Goal: Task Accomplishment & Management: Use online tool/utility

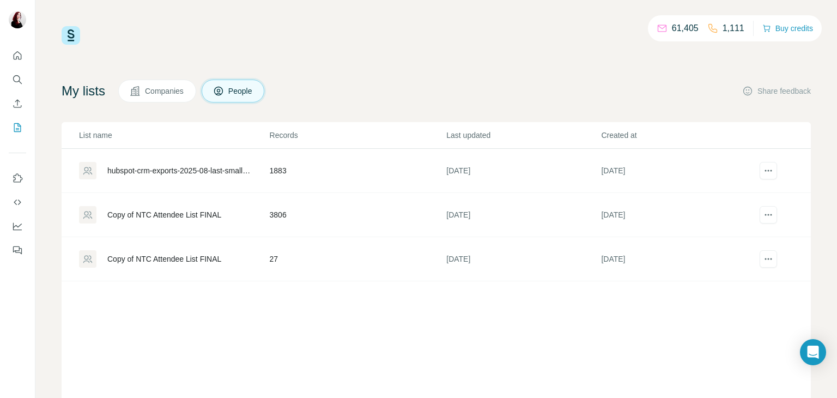
click at [625, 71] on div "61,405 1,111 Buy credits My lists Companies People Share feedback List name Rec…" at bounding box center [436, 221] width 749 height 390
click at [13, 105] on icon "Enrich CSV" at bounding box center [17, 103] width 11 height 11
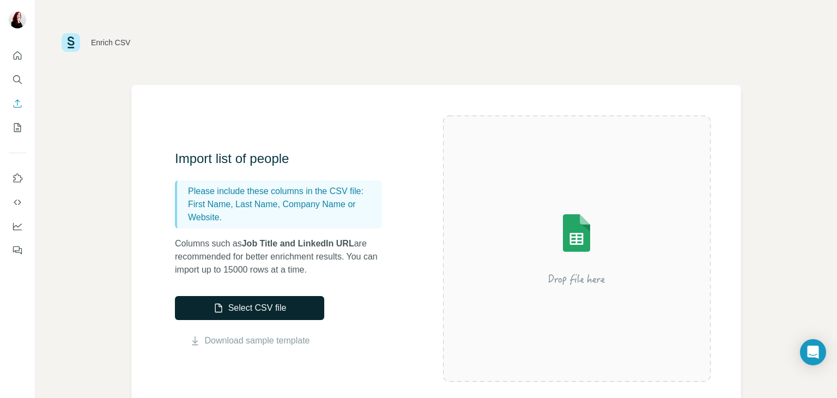
click at [265, 307] on button "Select CSV file" at bounding box center [249, 308] width 149 height 24
click at [268, 319] on button "Select CSV file" at bounding box center [249, 308] width 149 height 24
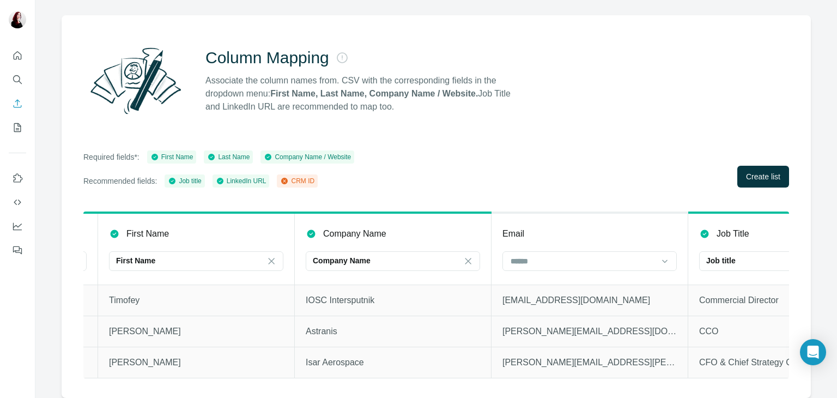
scroll to position [0, 228]
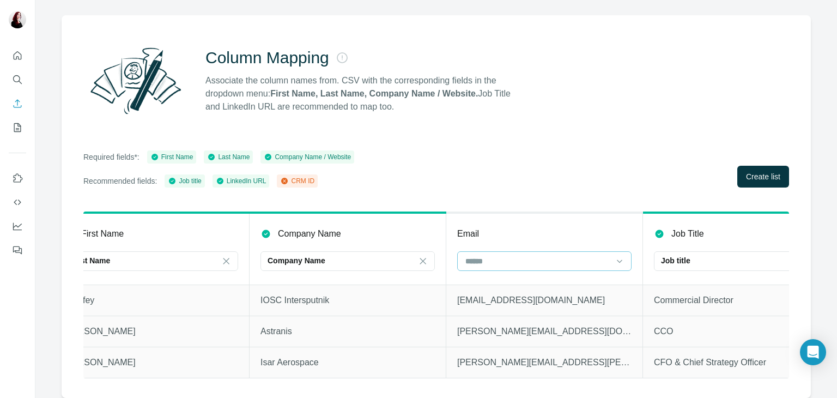
click at [508, 255] on input at bounding box center [537, 261] width 147 height 12
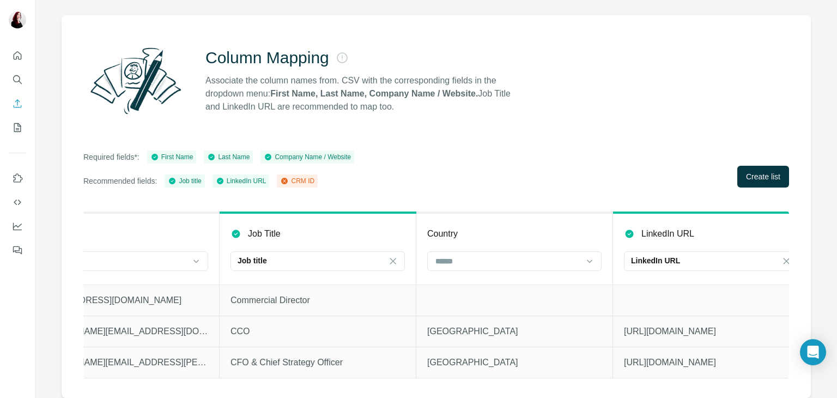
scroll to position [0, 651]
click at [496, 255] on input at bounding box center [507, 261] width 147 height 12
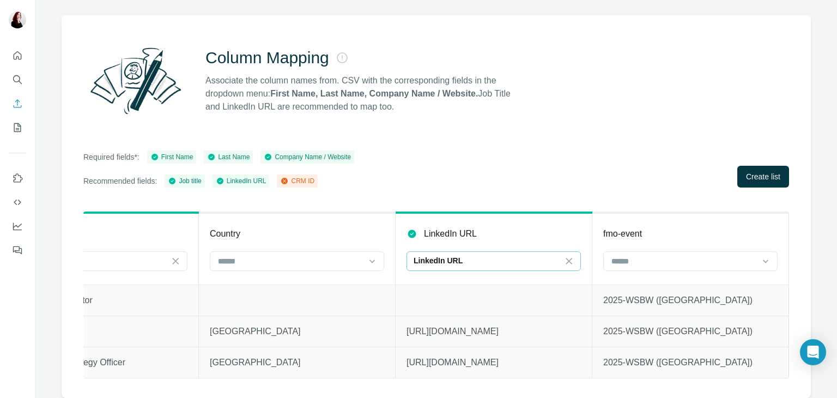
click at [531, 255] on div "LinkedIn URL" at bounding box center [487, 260] width 147 height 11
click at [531, 255] on input at bounding box center [487, 261] width 147 height 12
click at [713, 258] on input at bounding box center [683, 261] width 147 height 12
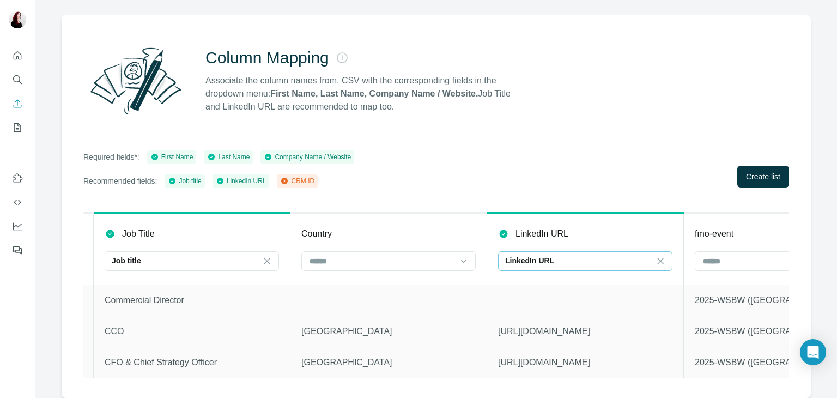
scroll to position [0, 876]
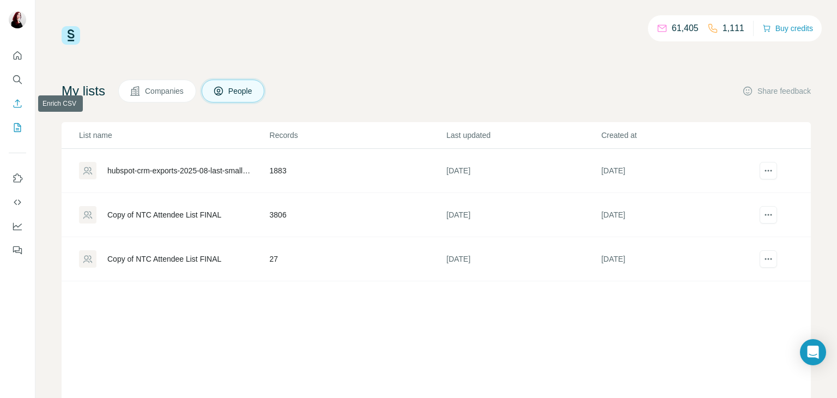
click at [11, 101] on button "Enrich CSV" at bounding box center [17, 104] width 17 height 20
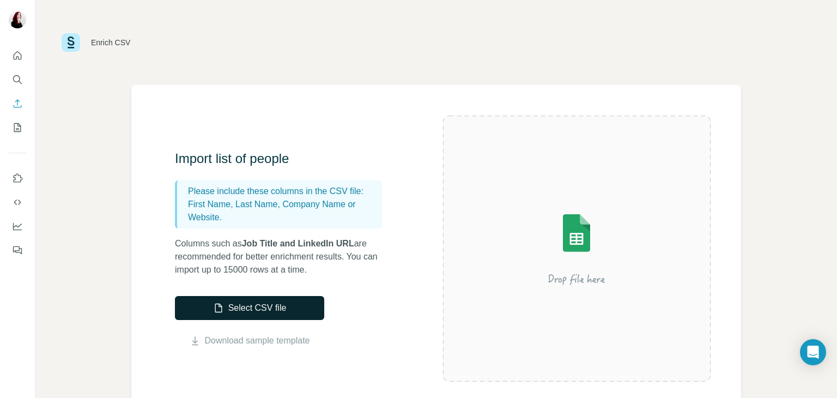
click at [209, 296] on button "Select CSV file" at bounding box center [249, 308] width 149 height 24
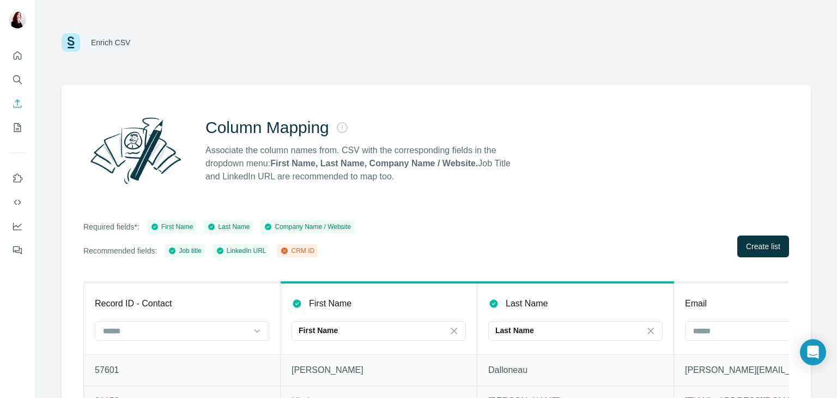
scroll to position [77, 0]
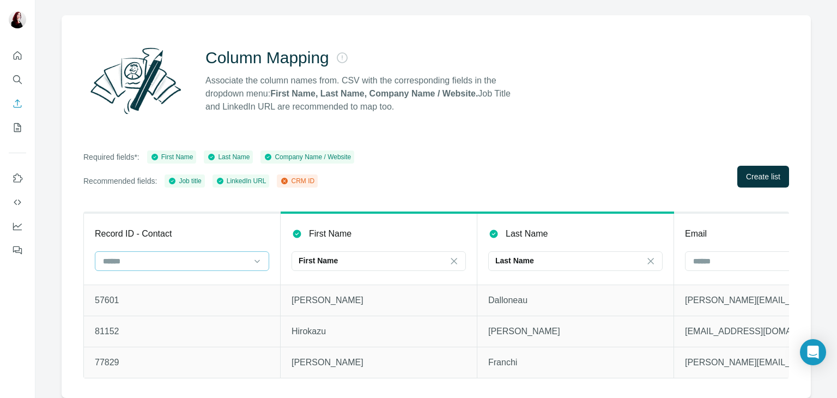
click at [220, 258] on input at bounding box center [175, 261] width 147 height 12
click at [215, 278] on div "CRM ID" at bounding box center [182, 277] width 156 height 11
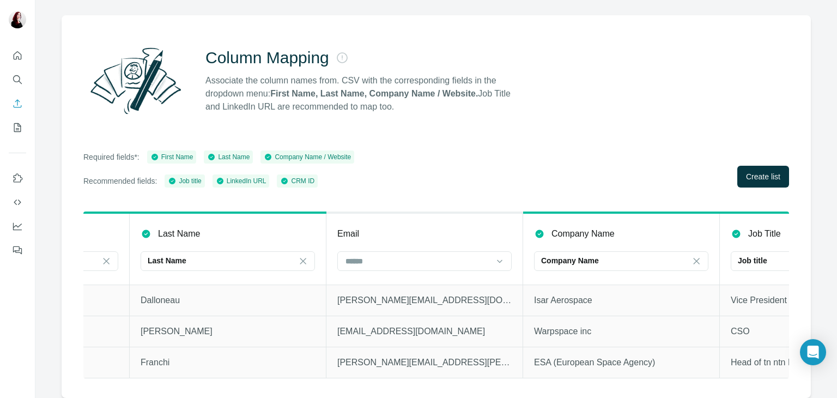
scroll to position [0, 353]
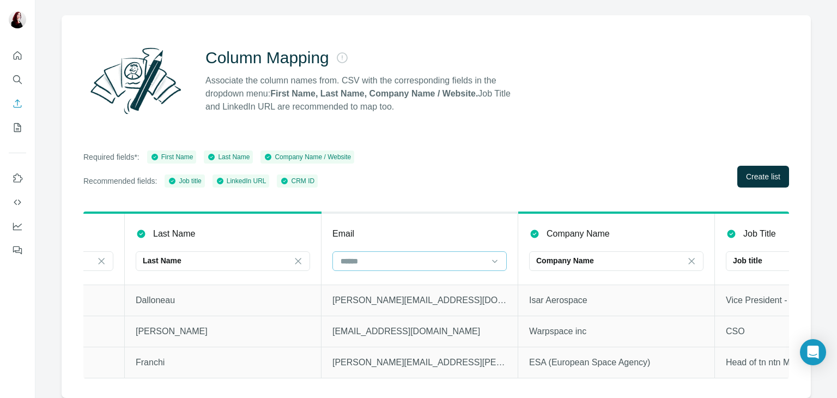
click at [428, 260] on div at bounding box center [413, 261] width 147 height 19
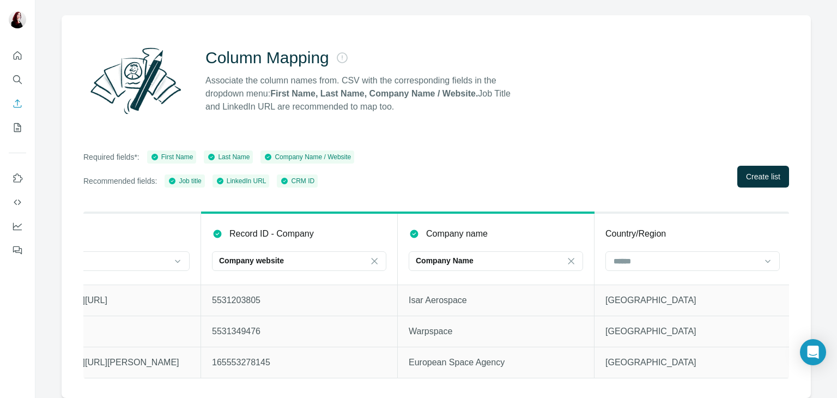
scroll to position [0, 1465]
click at [688, 255] on input at bounding box center [683, 261] width 147 height 12
click at [744, 175] on button "Create list" at bounding box center [763, 177] width 52 height 22
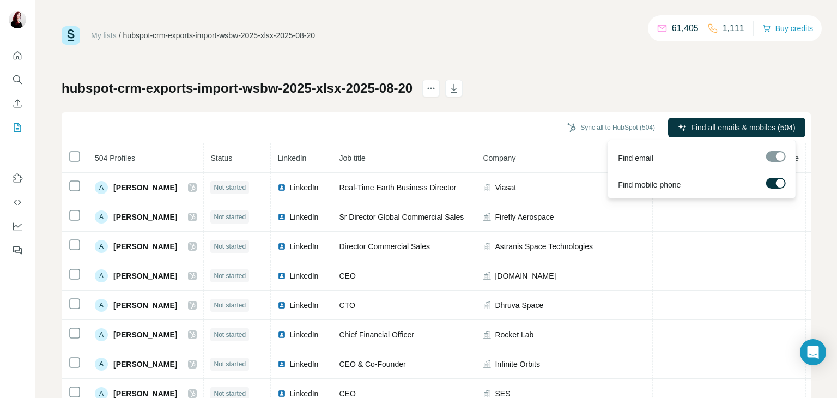
click at [715, 131] on span "Find all emails & mobiles (504)" at bounding box center [743, 127] width 104 height 11
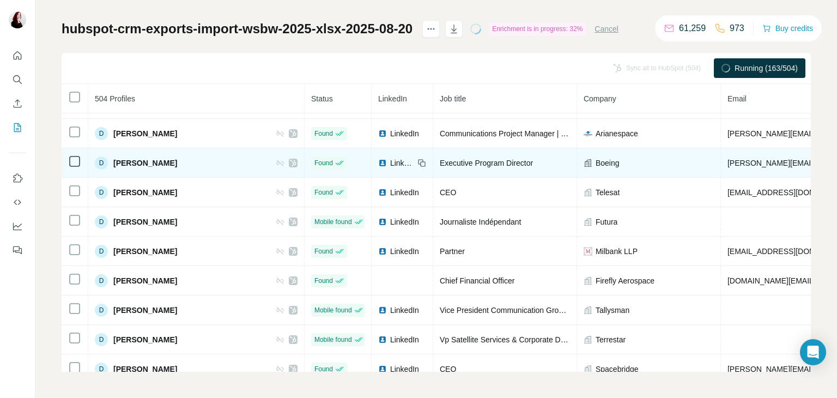
scroll to position [3279, 0]
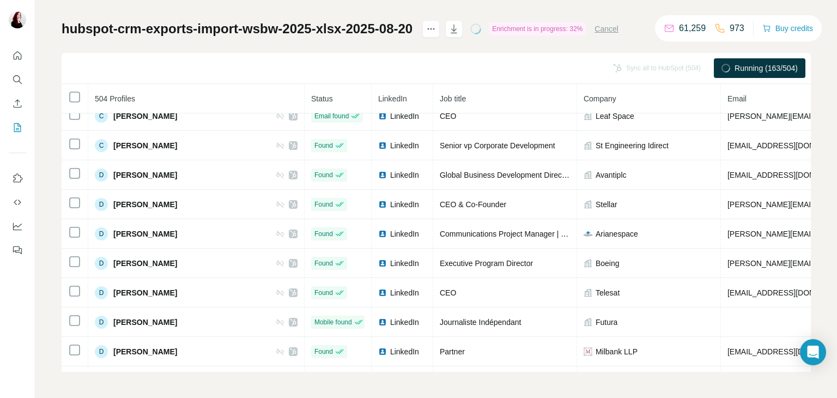
click at [735, 68] on span "Running (163/504)" at bounding box center [766, 68] width 63 height 11
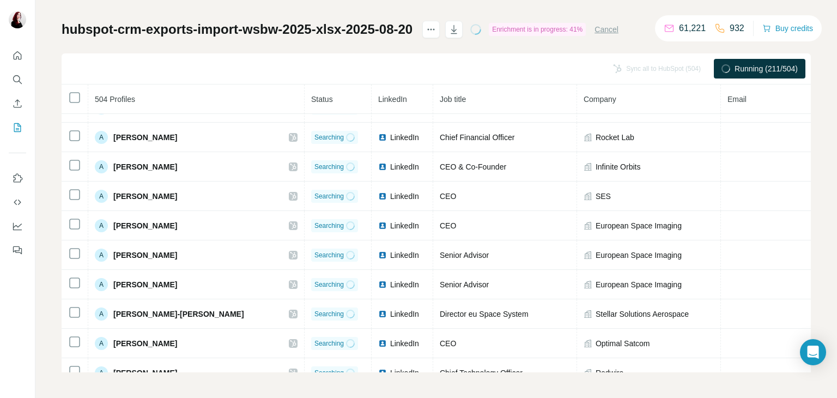
scroll to position [0, 0]
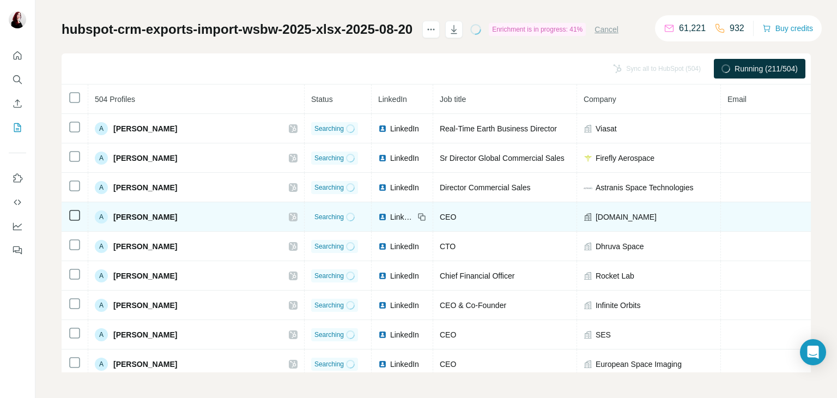
drag, startPoint x: 737, startPoint y: 213, endPoint x: 528, endPoint y: 202, distance: 209.6
click at [528, 202] on tr "A Abdulaziz Alfarraj Searching LinkedIn CEO Neospacegroup.com" at bounding box center [710, 216] width 1296 height 29
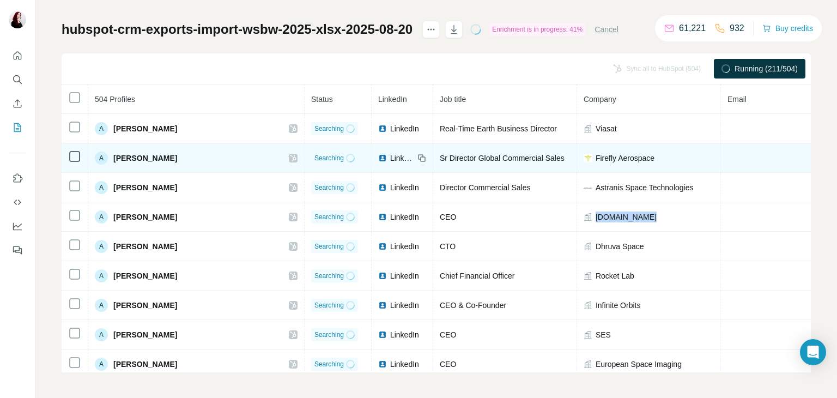
scroll to position [0, 34]
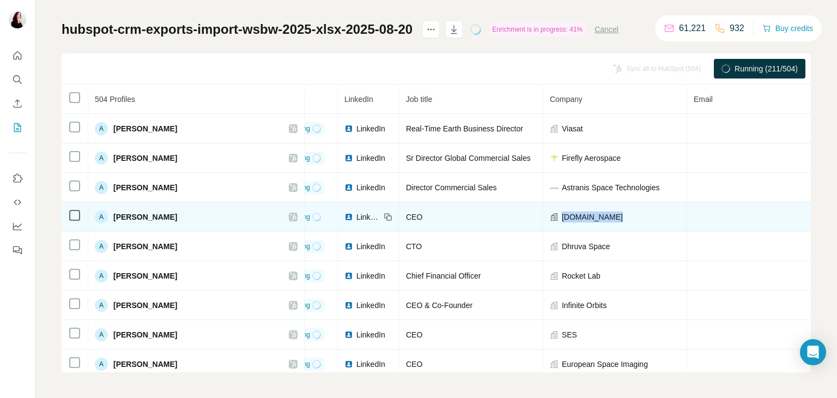
click at [687, 228] on td at bounding box center [852, 216] width 331 height 29
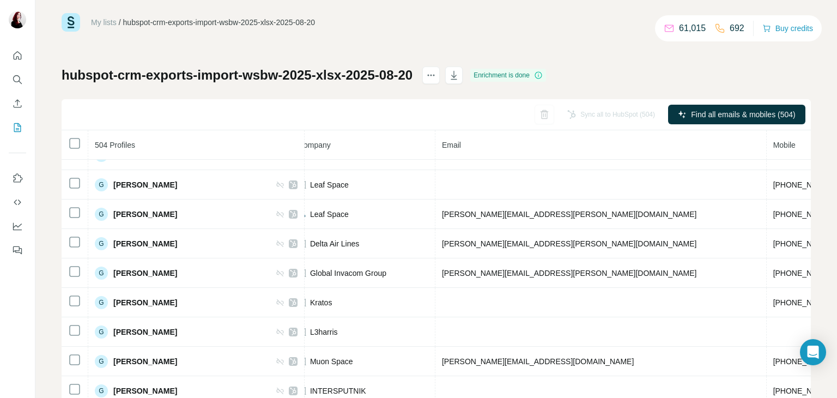
scroll to position [59, 0]
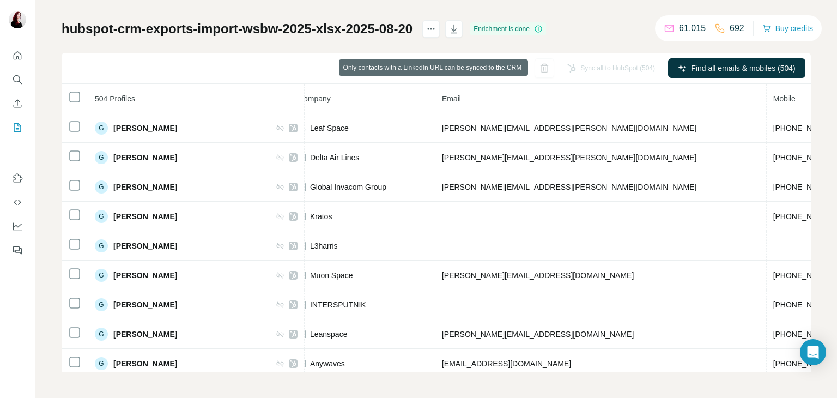
click at [576, 69] on div "Sync all to HubSpot (504)" at bounding box center [611, 68] width 103 height 20
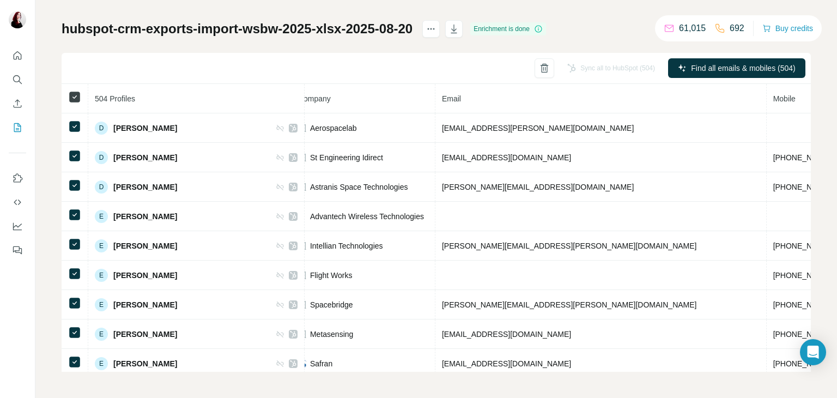
scroll to position [4092, 0]
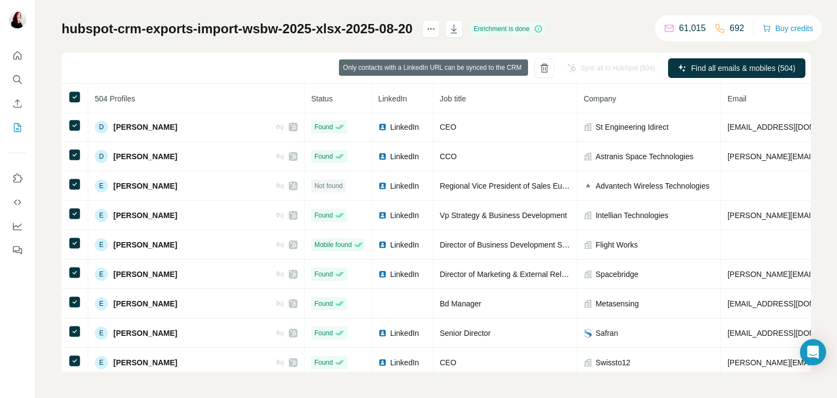
click at [560, 64] on div "Sync all to HubSpot (504)" at bounding box center [611, 68] width 103 height 20
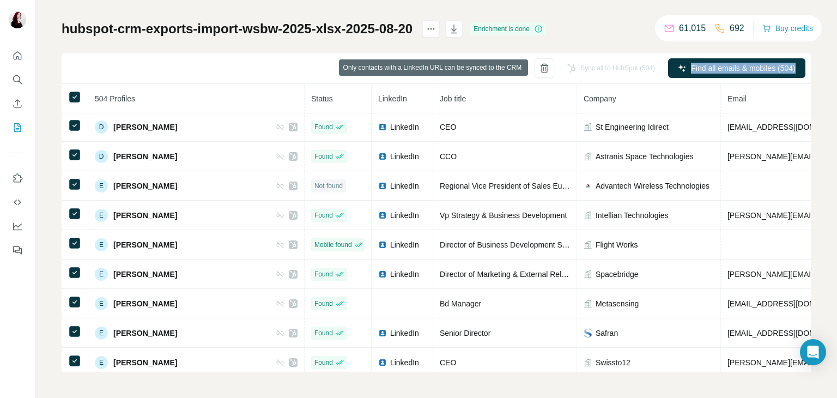
click at [560, 64] on div "Sync all to HubSpot (504)" at bounding box center [611, 68] width 103 height 20
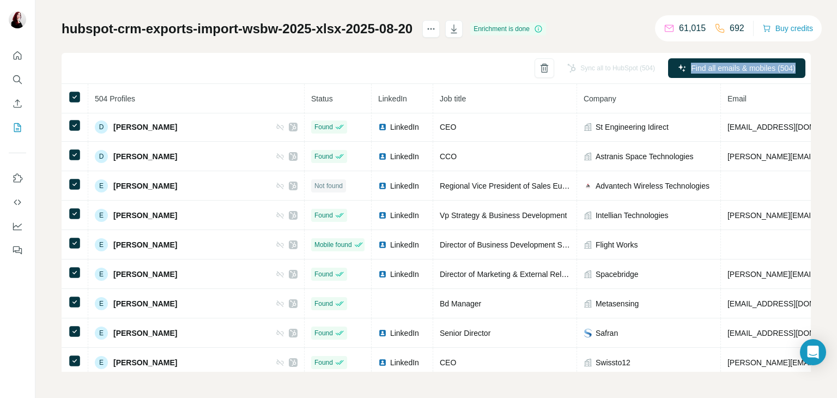
click at [464, 71] on div "Sync all to HubSpot (504) Find all emails & mobiles (504)" at bounding box center [436, 68] width 749 height 31
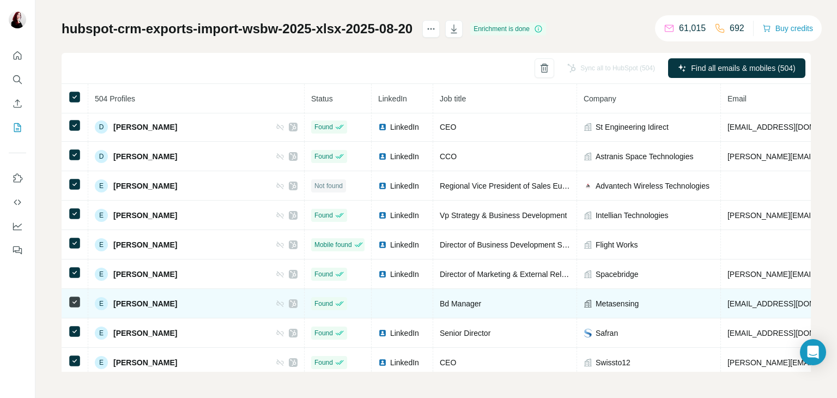
click at [382, 289] on td at bounding box center [403, 303] width 62 height 29
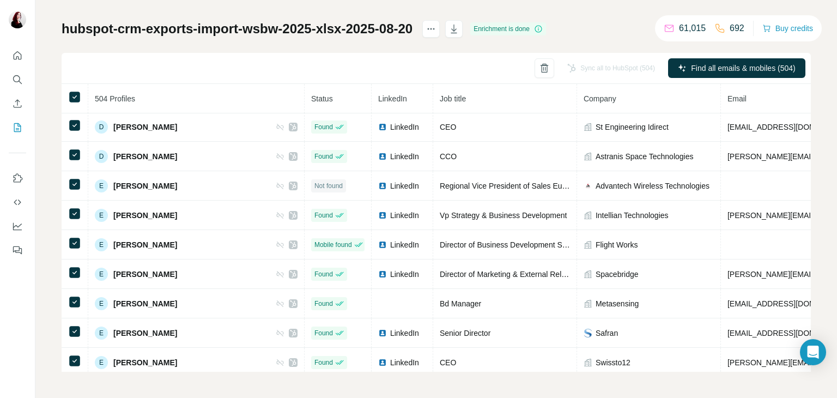
click at [378, 95] on span "LinkedIn" at bounding box center [392, 98] width 29 height 9
click at [78, 90] on icon at bounding box center [74, 96] width 13 height 13
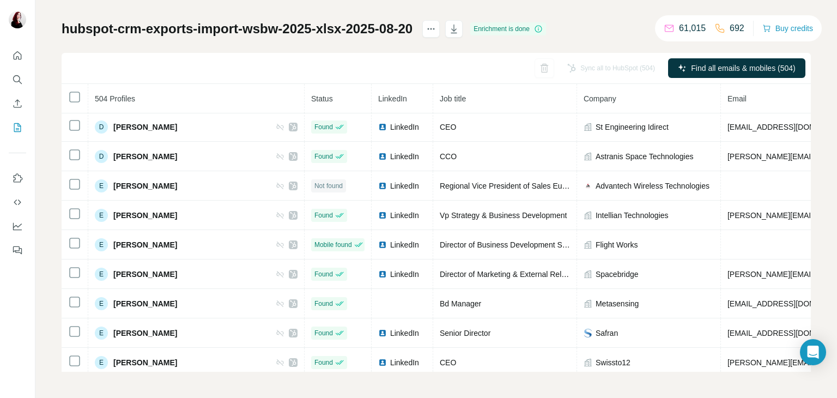
click at [311, 99] on span "Status" at bounding box center [322, 98] width 22 height 9
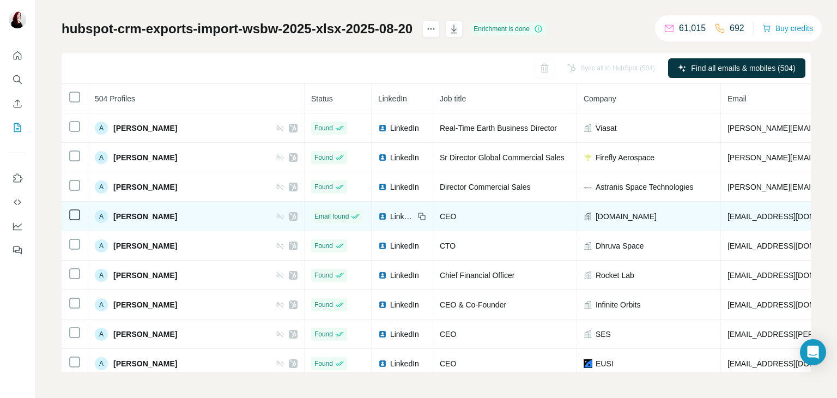
scroll to position [0, 0]
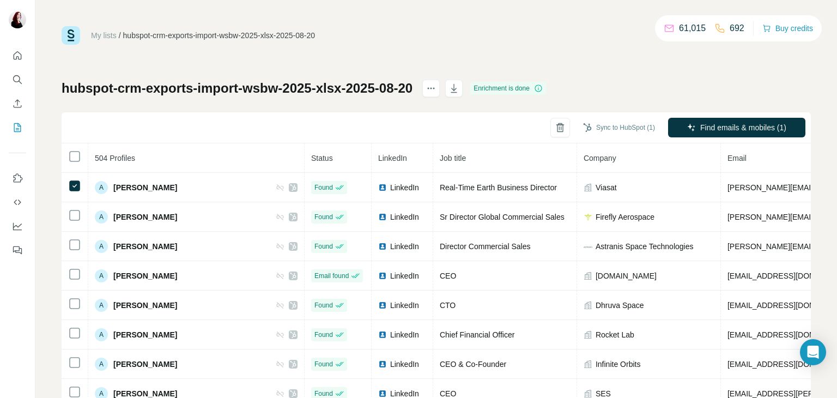
click at [378, 155] on span "LinkedIn" at bounding box center [392, 158] width 29 height 9
drag, startPoint x: 370, startPoint y: 155, endPoint x: 377, endPoint y: 150, distance: 8.9
click at [378, 155] on span "LinkedIn" at bounding box center [392, 158] width 29 height 9
click at [437, 89] on icon "actions" at bounding box center [431, 88] width 11 height 11
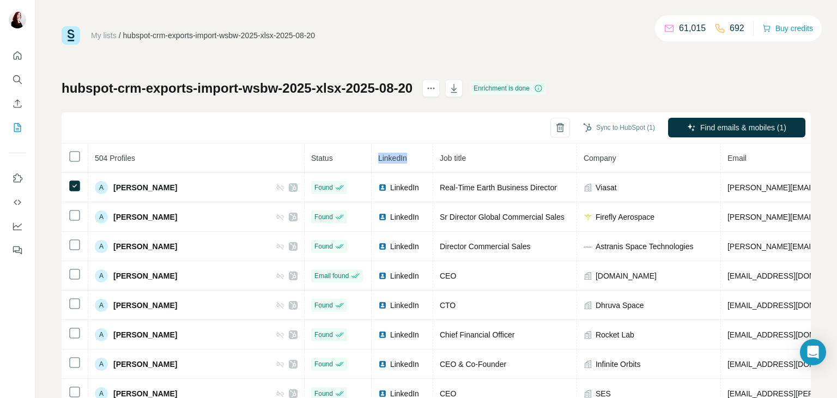
click at [384, 112] on div "hubspot-crm-exports-import-wsbw-2025-xlsx-2025-08-20 Enrichment is done Sync to…" at bounding box center [436, 256] width 749 height 352
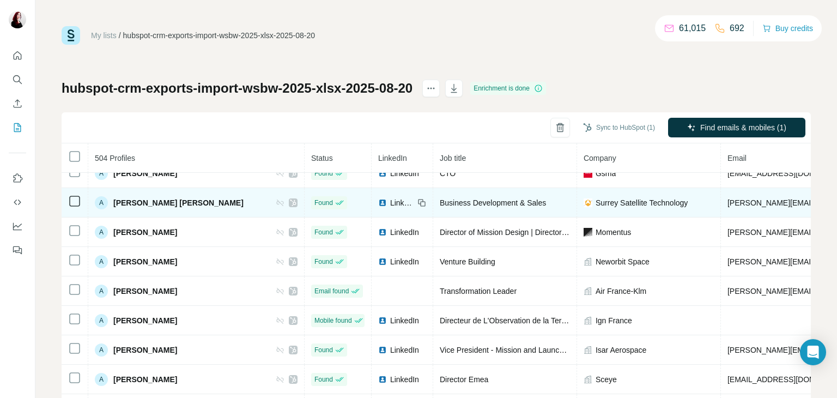
scroll to position [478, 0]
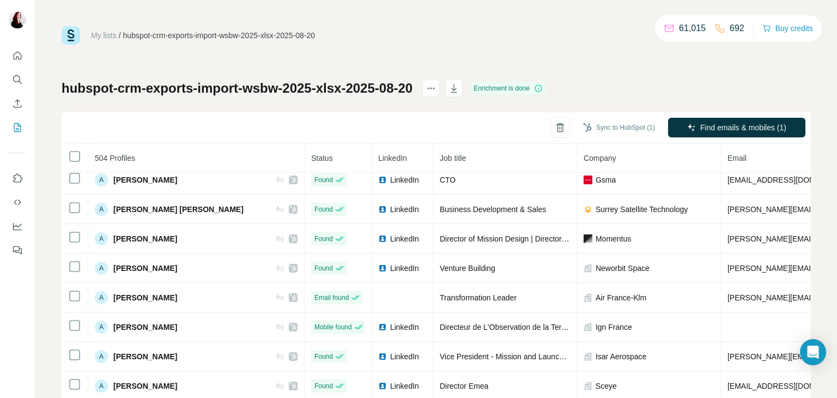
click at [372, 163] on th "LinkedIn" at bounding box center [403, 157] width 62 height 29
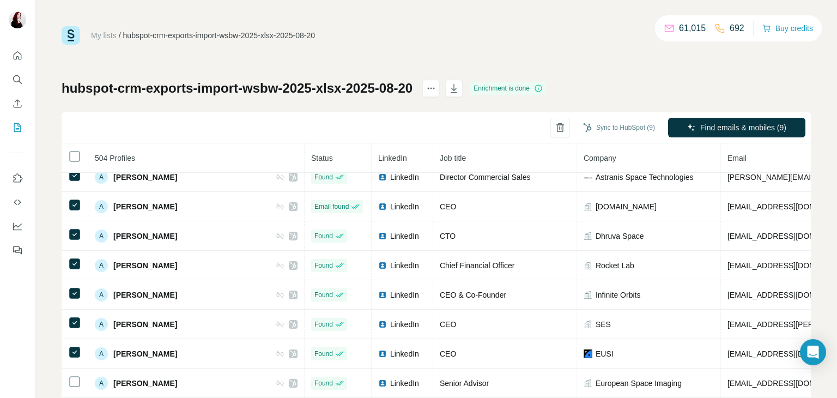
scroll to position [177, 0]
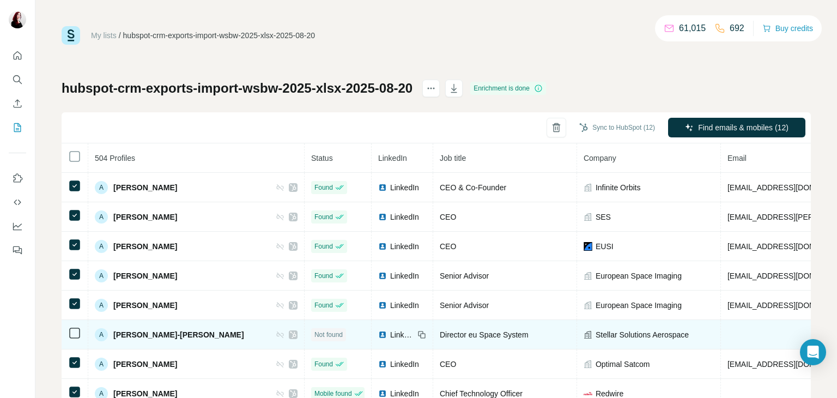
click at [74, 322] on td at bounding box center [75, 334] width 27 height 29
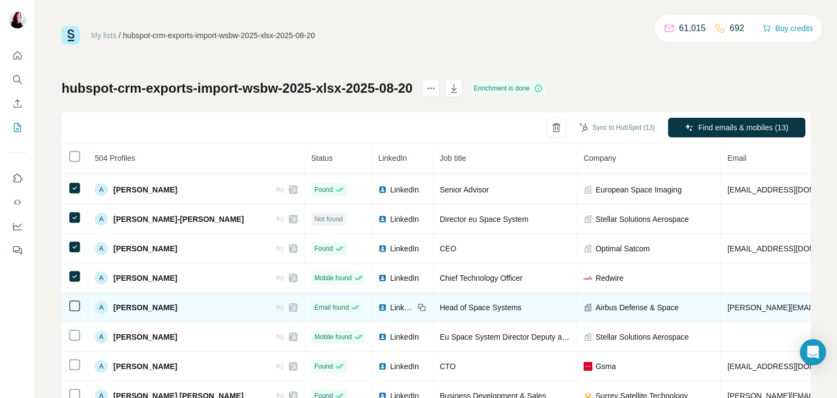
click at [80, 309] on td at bounding box center [75, 307] width 27 height 29
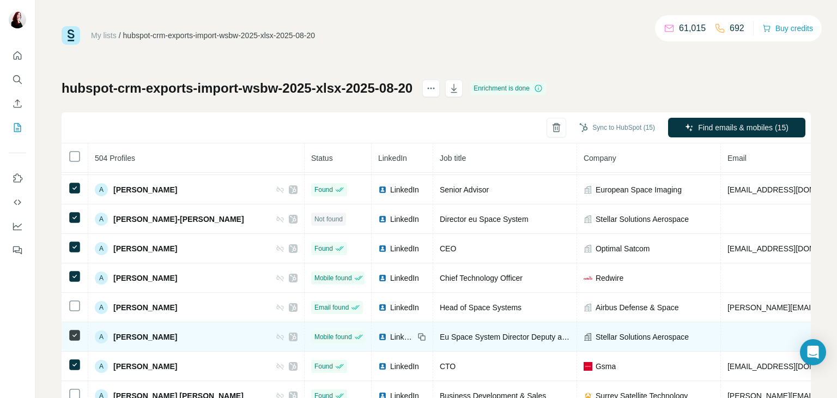
scroll to position [354, 0]
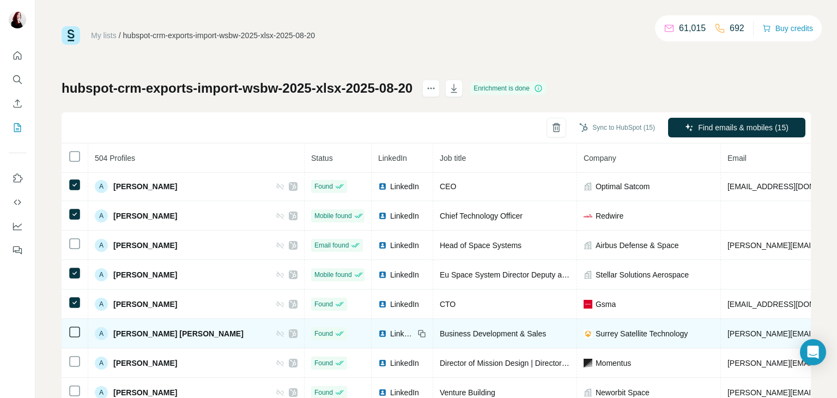
click at [74, 333] on icon at bounding box center [74, 331] width 13 height 13
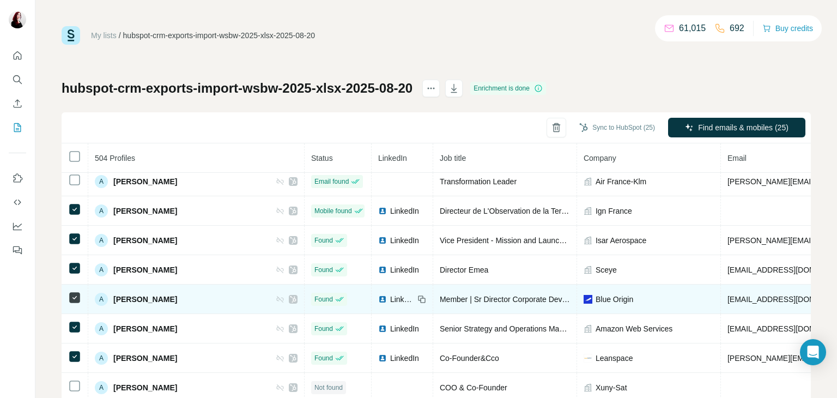
scroll to position [732, 0]
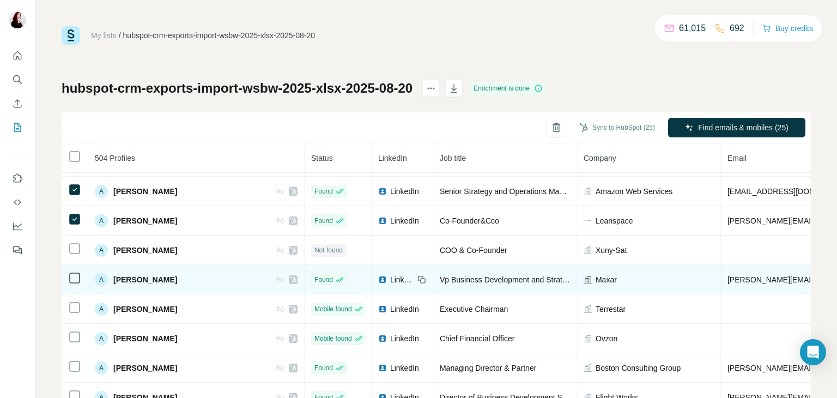
click at [68, 278] on td at bounding box center [75, 279] width 27 height 29
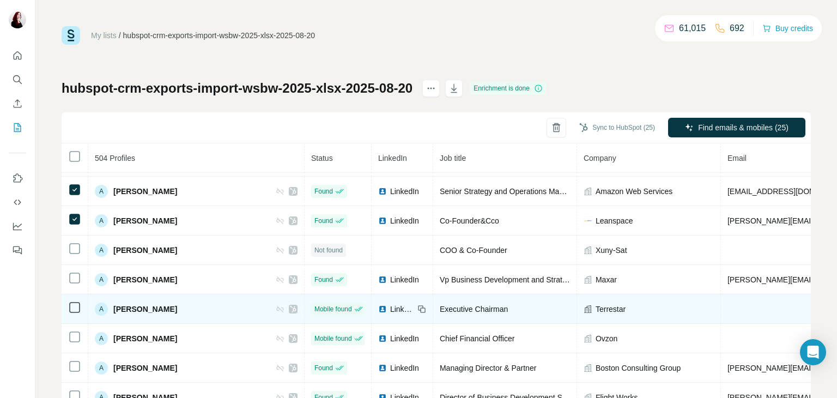
click at [76, 310] on td at bounding box center [75, 308] width 27 height 29
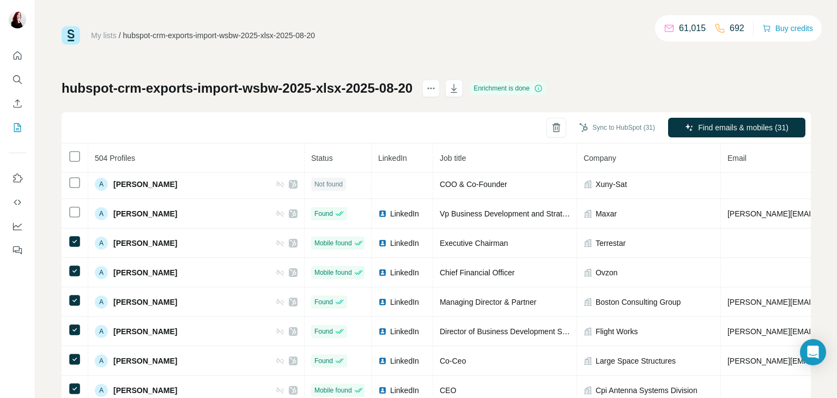
scroll to position [959, 0]
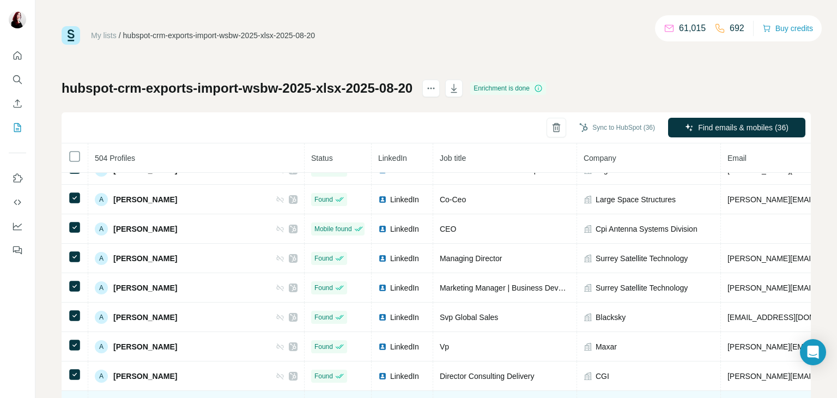
click at [74, 397] on icon at bounding box center [74, 403] width 13 height 13
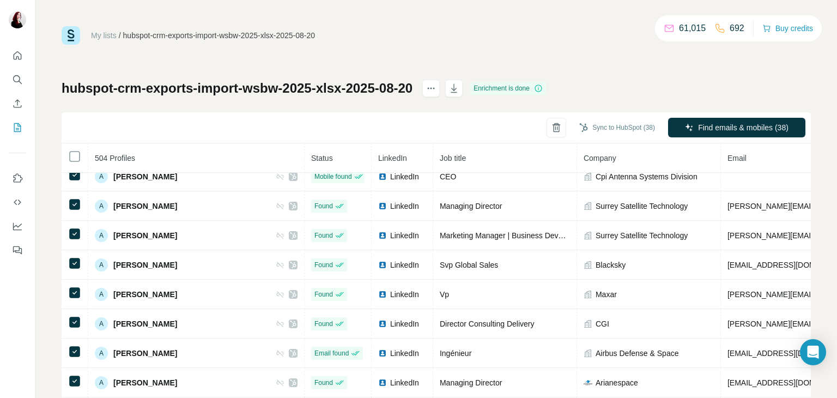
scroll to position [1164, 0]
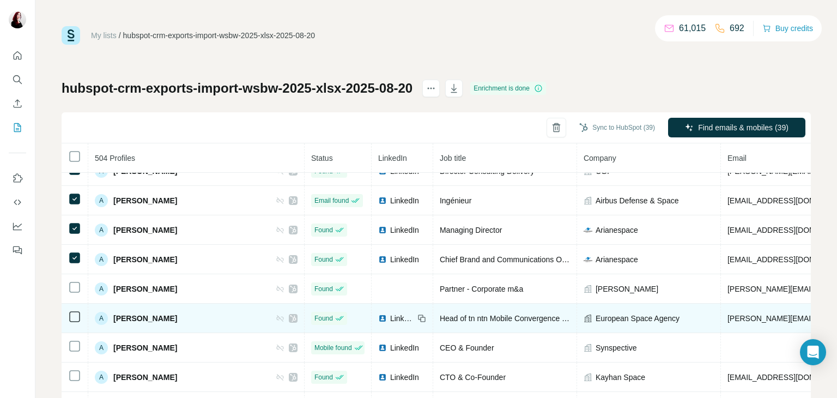
click at [77, 312] on icon at bounding box center [74, 316] width 13 height 13
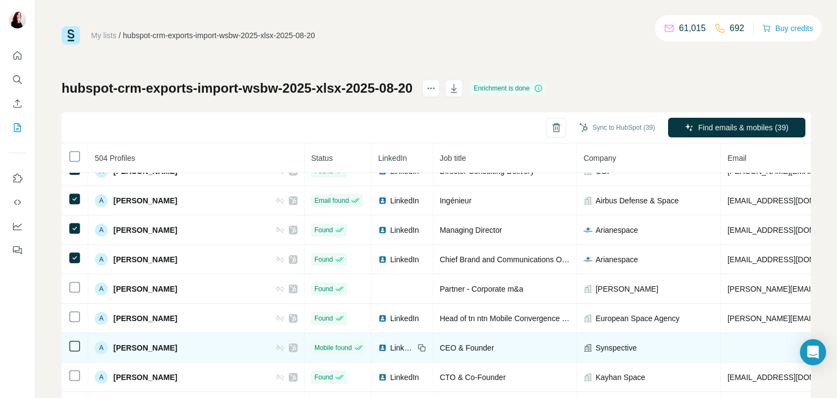
click at [76, 346] on td at bounding box center [75, 347] width 27 height 29
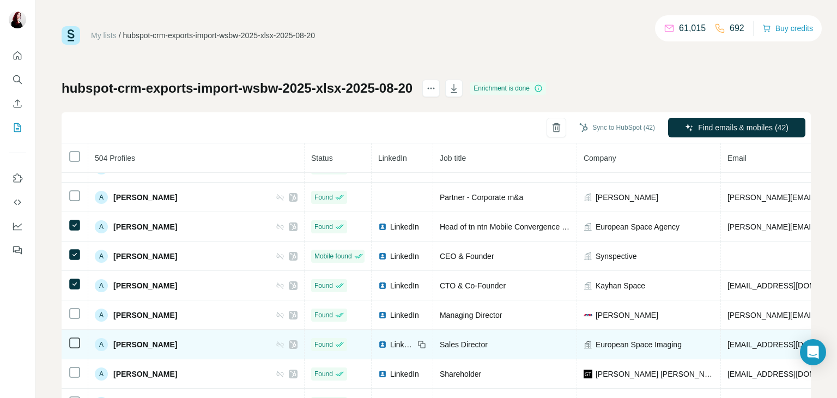
click at [81, 336] on icon at bounding box center [74, 342] width 13 height 13
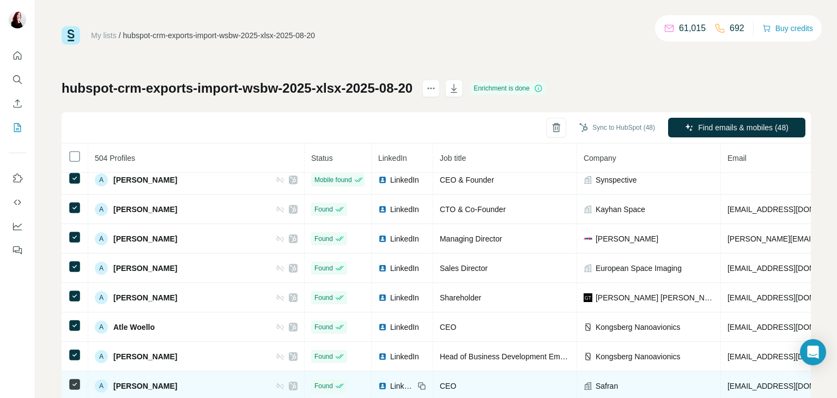
scroll to position [1466, 0]
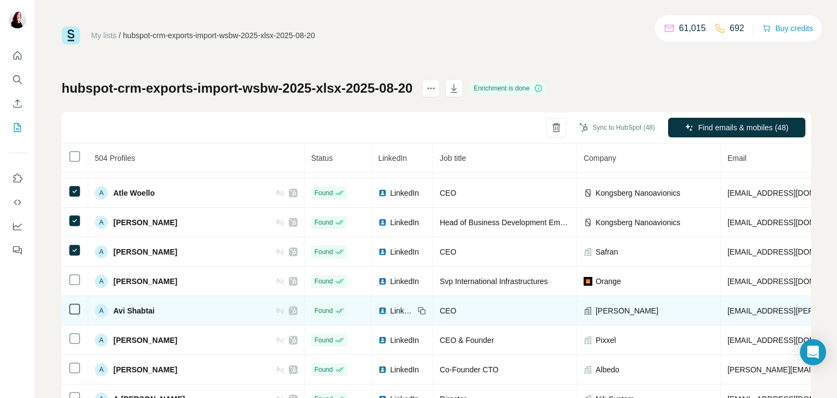
click at [77, 302] on icon at bounding box center [74, 308] width 13 height 13
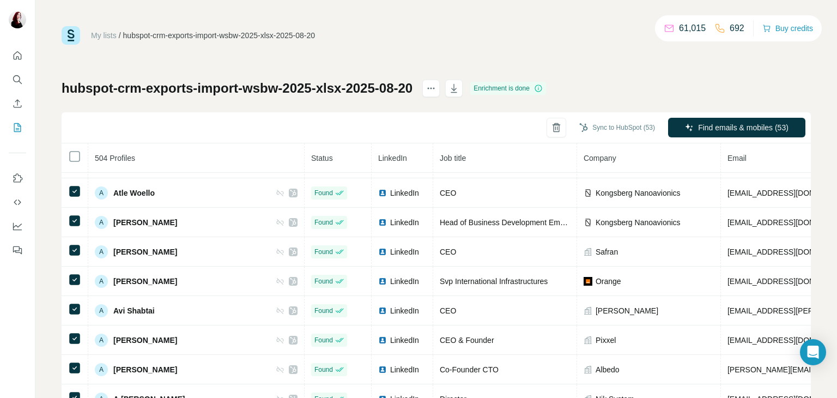
scroll to position [1597, 0]
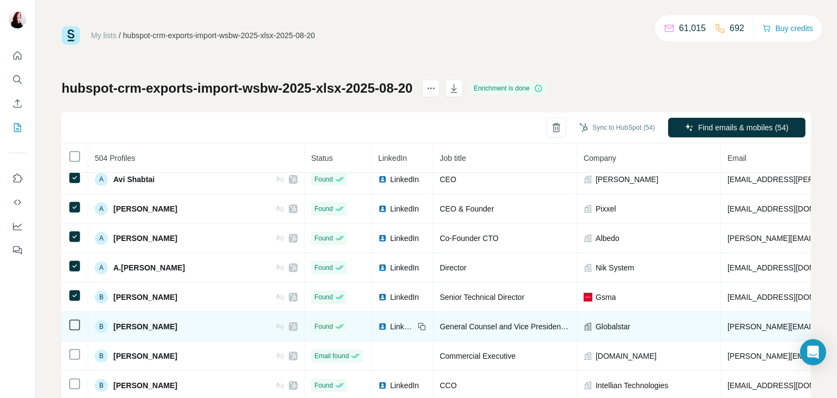
click at [80, 319] on td at bounding box center [75, 326] width 27 height 29
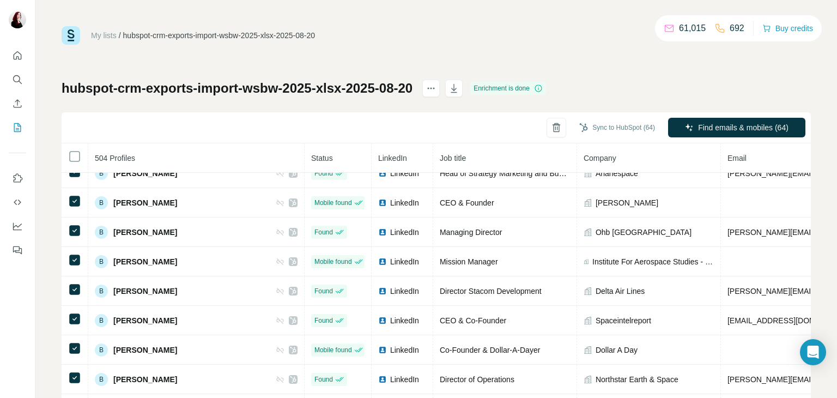
scroll to position [1952, 0]
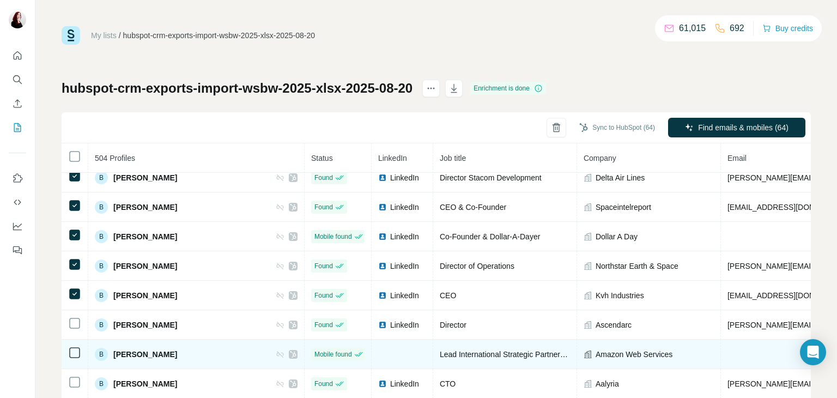
click at [82, 340] on td at bounding box center [75, 354] width 27 height 29
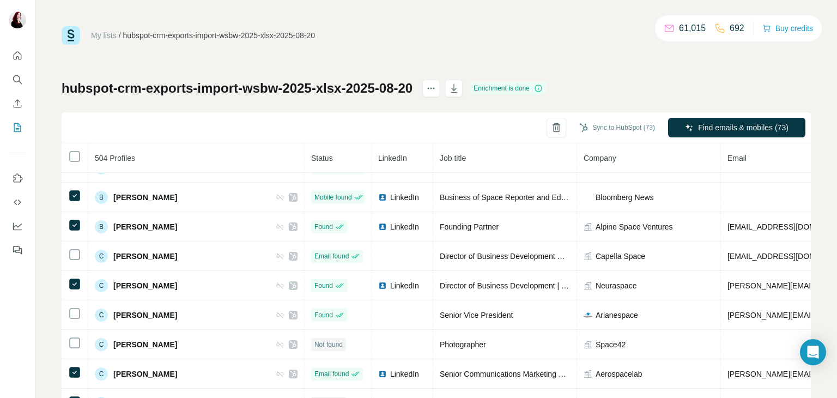
scroll to position [2395, 0]
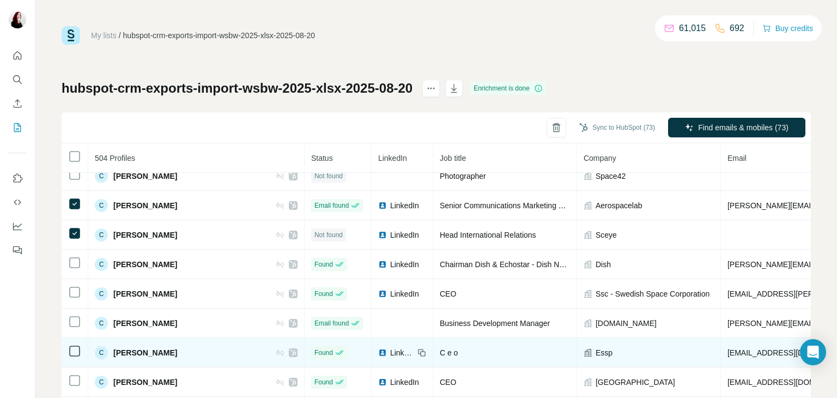
click at [75, 279] on td at bounding box center [75, 293] width 27 height 29
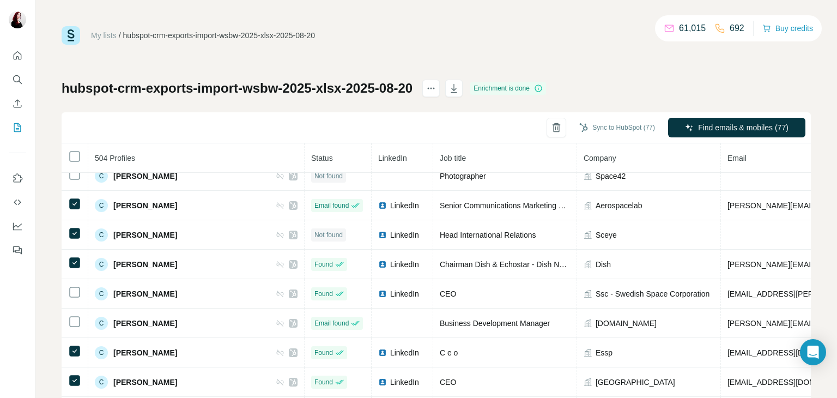
scroll to position [2578, 0]
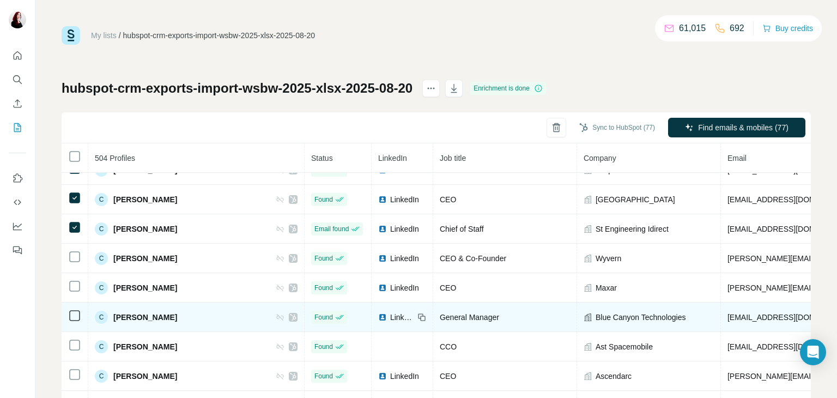
click at [78, 302] on td at bounding box center [75, 316] width 27 height 29
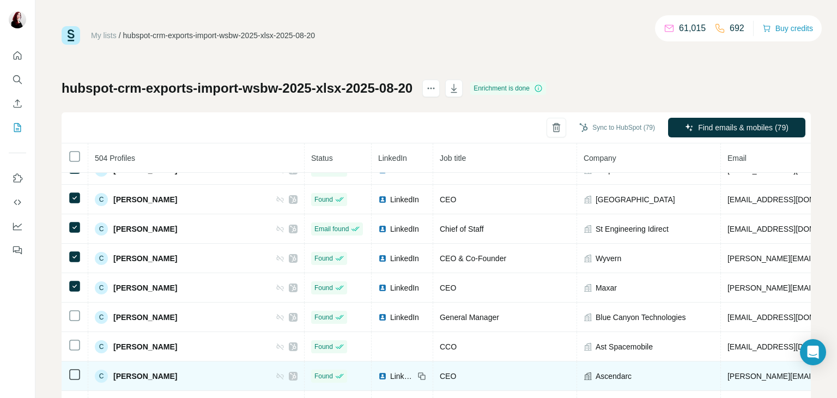
click at [74, 361] on td at bounding box center [75, 375] width 27 height 29
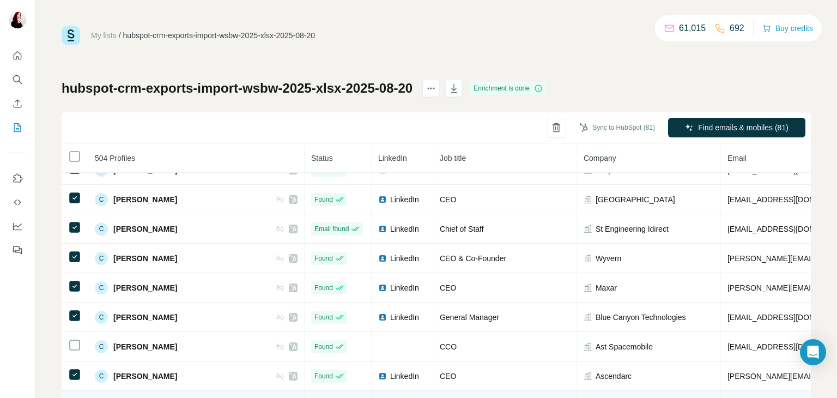
scroll to position [2700, 0]
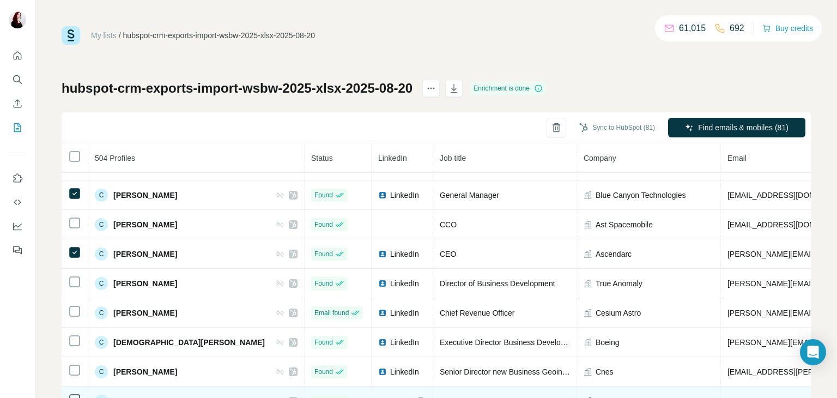
click at [74, 386] on td at bounding box center [75, 400] width 27 height 29
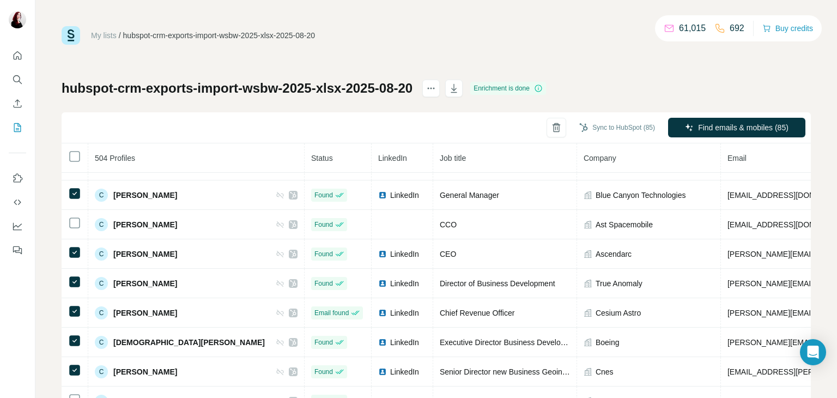
scroll to position [2849, 0]
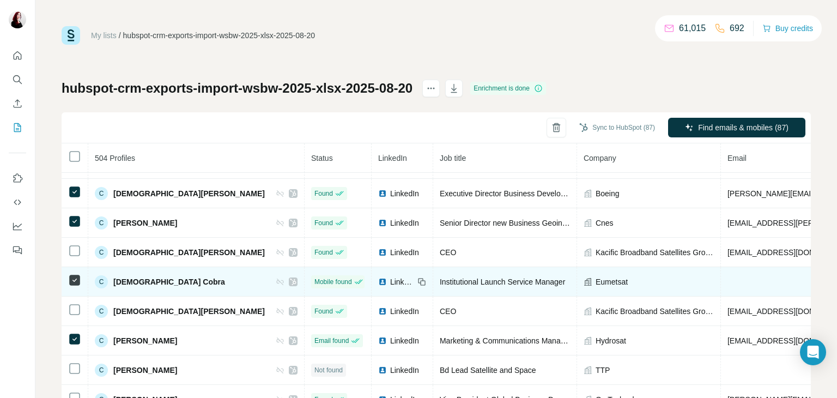
click at [76, 391] on icon at bounding box center [74, 397] width 13 height 13
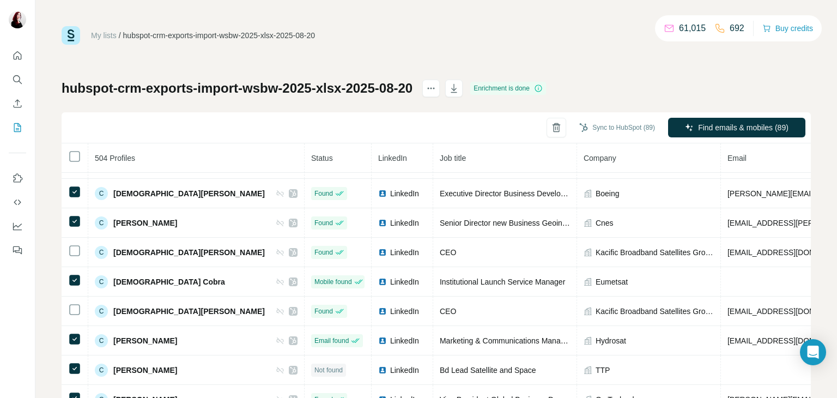
scroll to position [2976, 0]
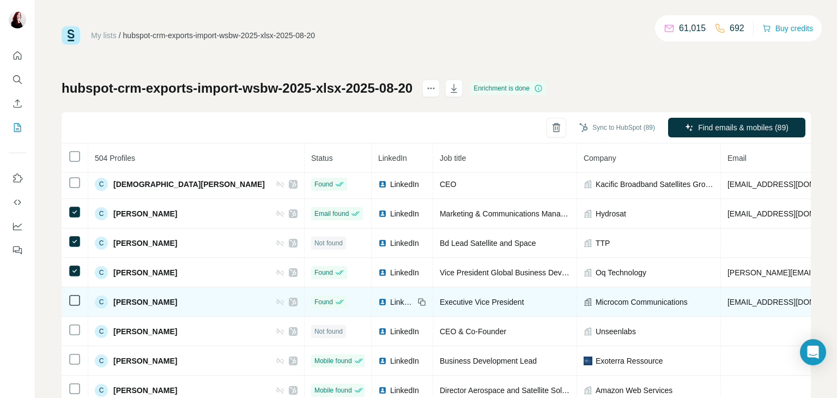
click at [76, 287] on td at bounding box center [75, 301] width 27 height 29
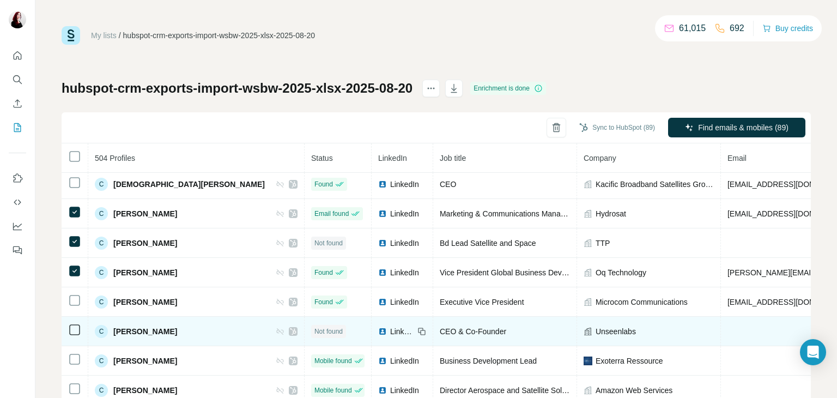
click at [78, 317] on td at bounding box center [75, 331] width 27 height 29
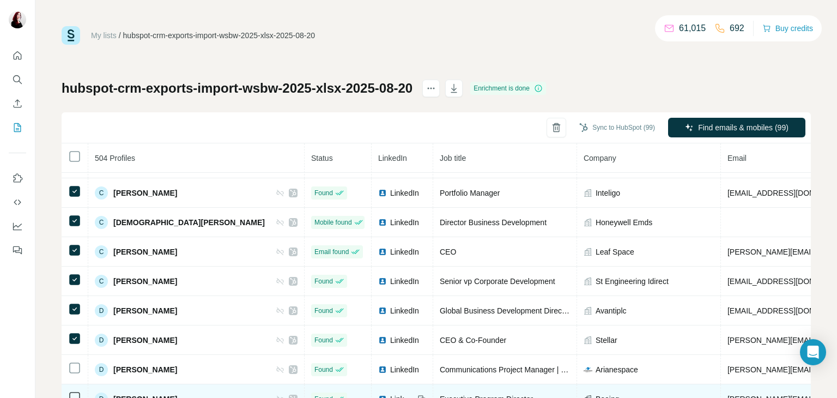
scroll to position [3291, 0]
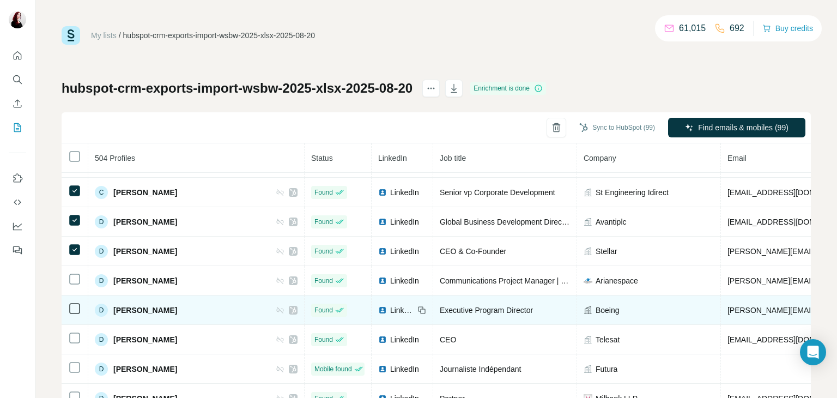
click at [76, 295] on td at bounding box center [75, 309] width 27 height 29
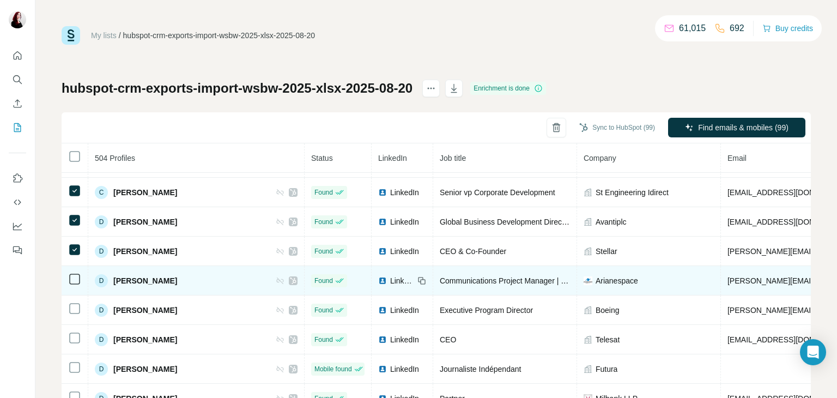
click at [76, 266] on td at bounding box center [75, 280] width 27 height 29
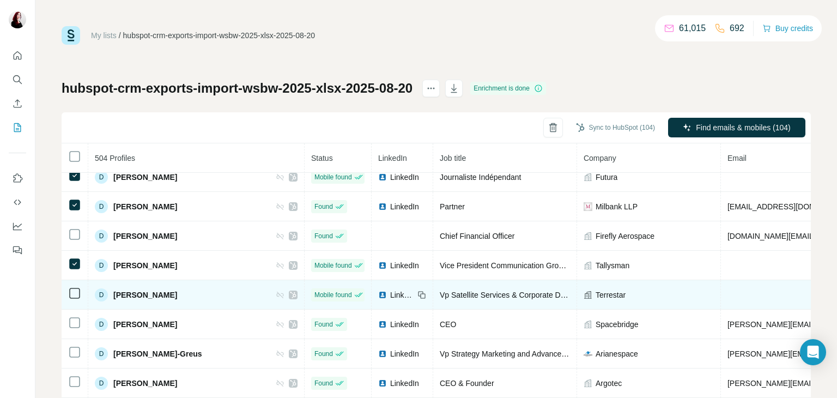
click at [80, 287] on icon at bounding box center [74, 293] width 13 height 13
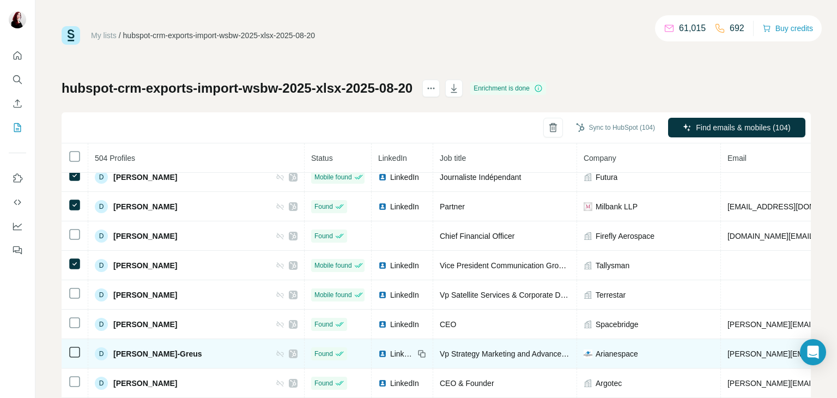
click at [80, 316] on icon at bounding box center [74, 322] width 13 height 13
click at [70, 339] on td at bounding box center [75, 353] width 27 height 29
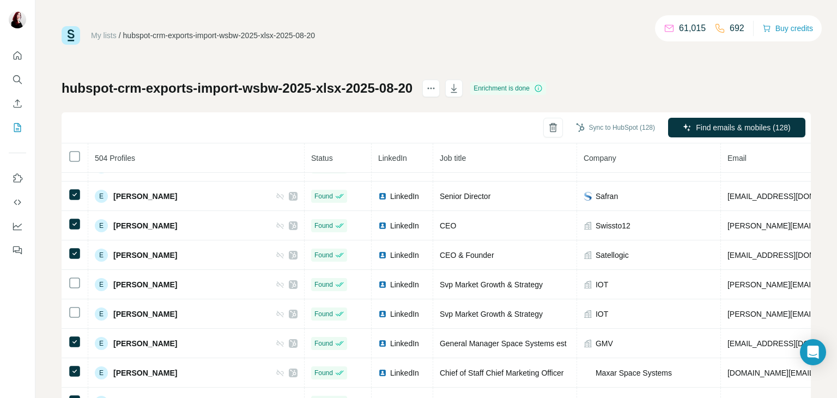
scroll to position [4438, 0]
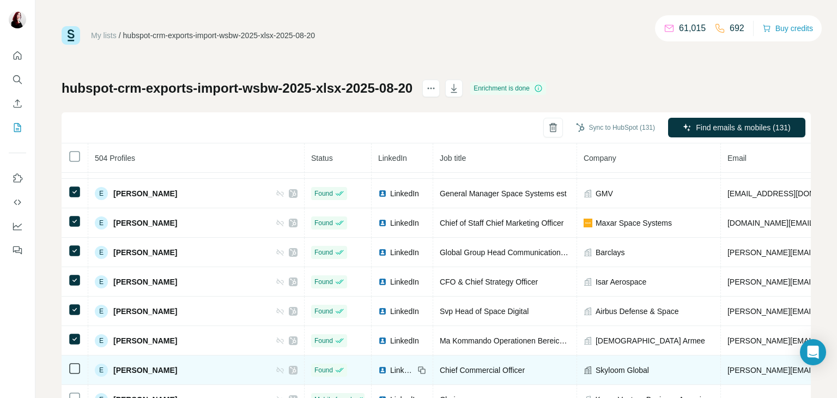
click at [78, 362] on icon at bounding box center [74, 368] width 13 height 13
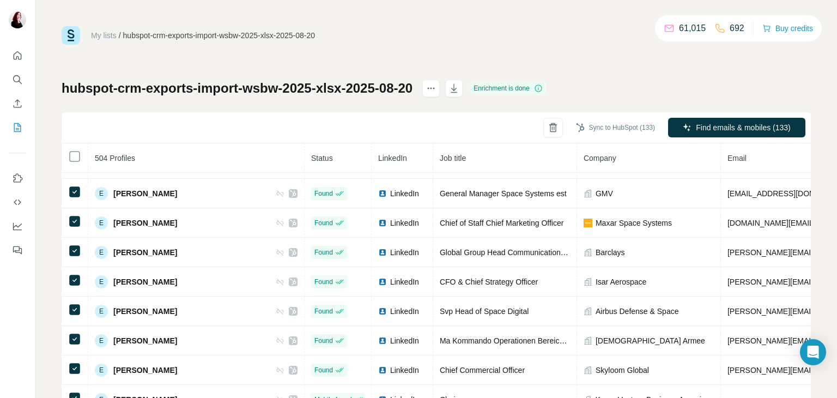
scroll to position [4610, 0]
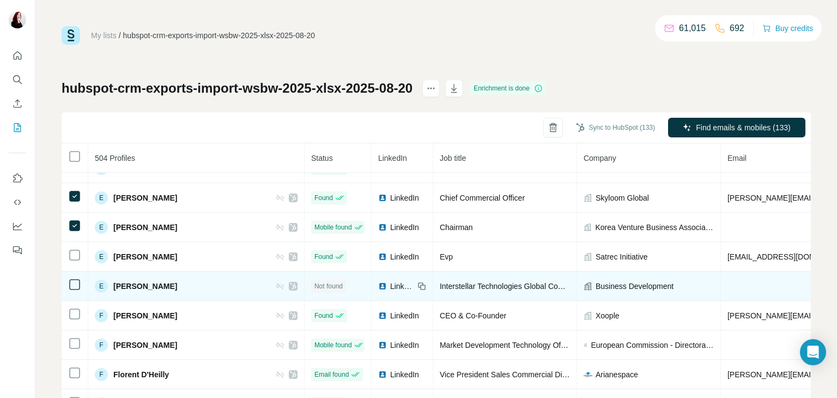
click at [76, 278] on icon at bounding box center [74, 284] width 13 height 13
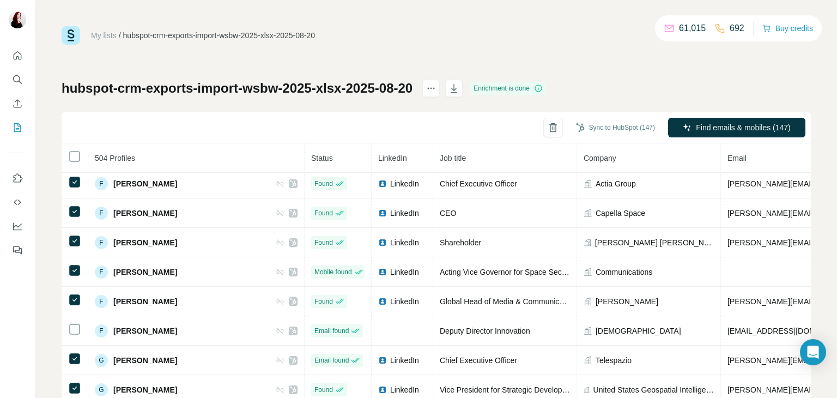
scroll to position [5017, 0]
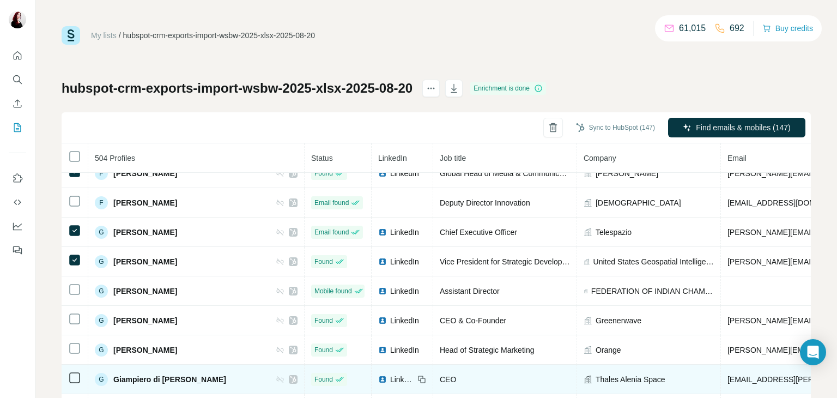
click at [76, 365] on td at bounding box center [75, 379] width 27 height 29
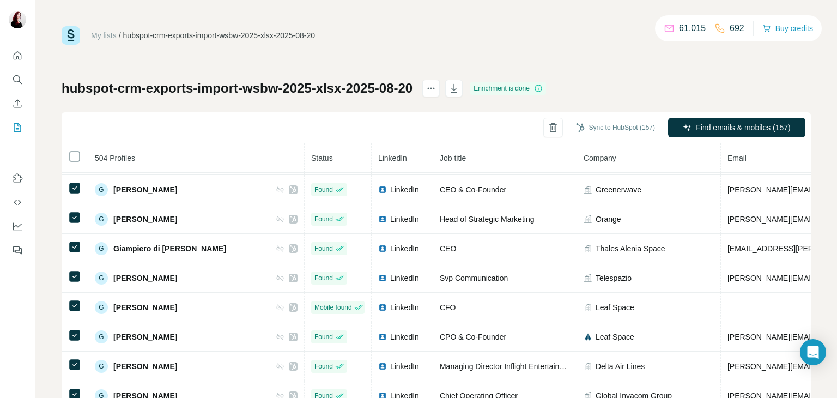
scroll to position [5306, 0]
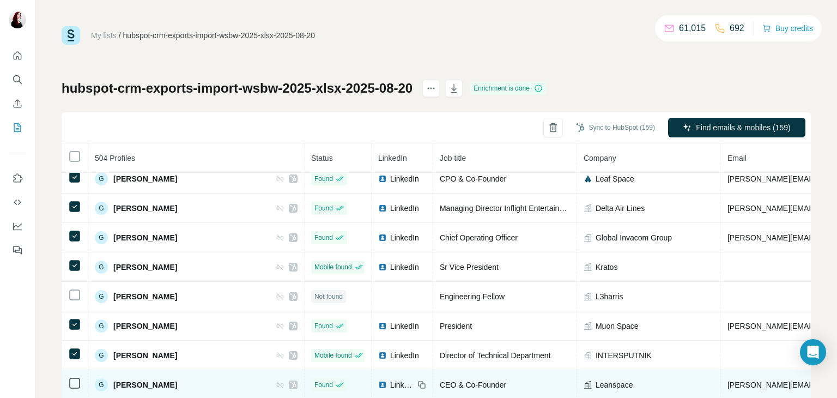
click at [75, 370] on td at bounding box center [75, 384] width 27 height 29
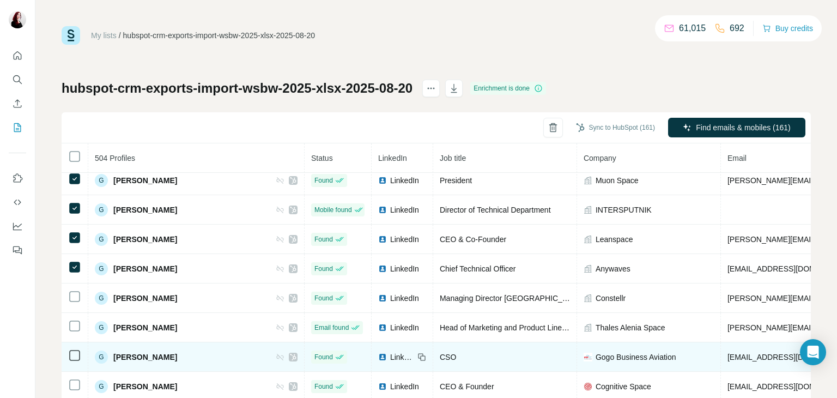
click at [81, 319] on icon at bounding box center [74, 325] width 13 height 13
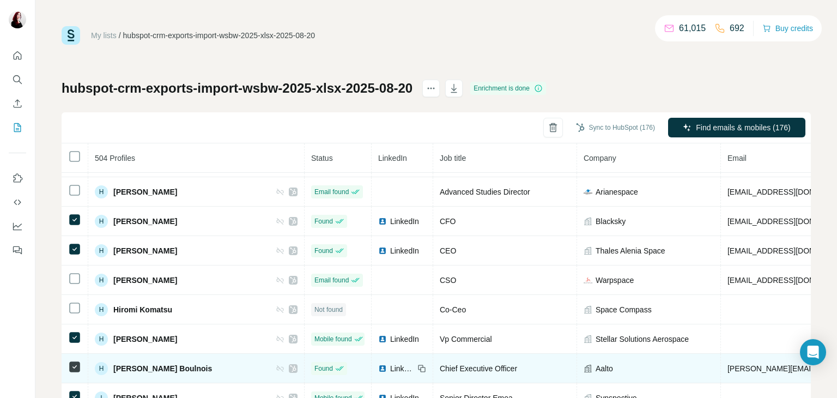
scroll to position [6055, 0]
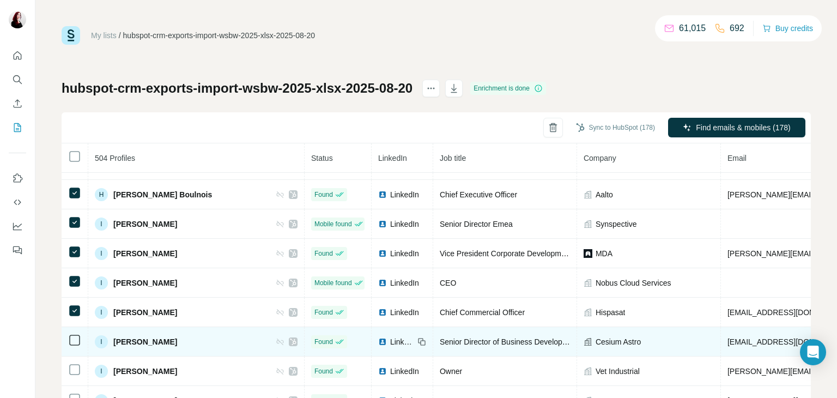
click at [75, 334] on icon at bounding box center [74, 340] width 13 height 13
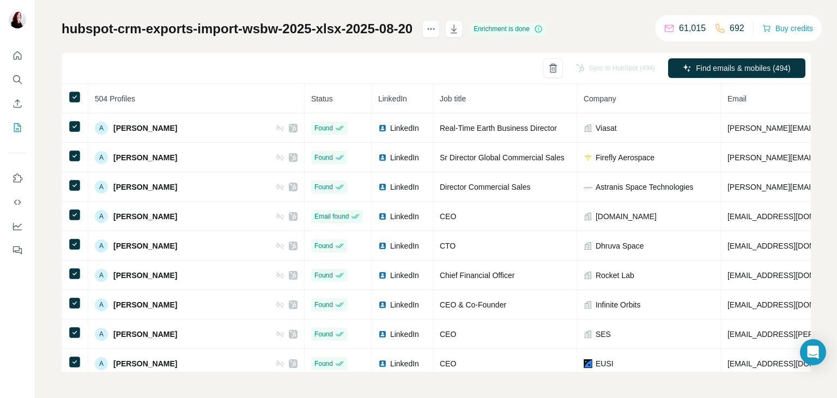
scroll to position [0, 0]
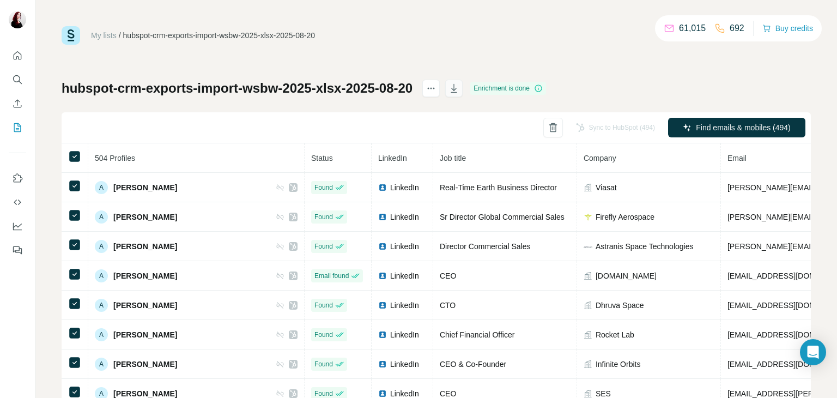
click at [459, 85] on icon "button" at bounding box center [454, 88] width 11 height 11
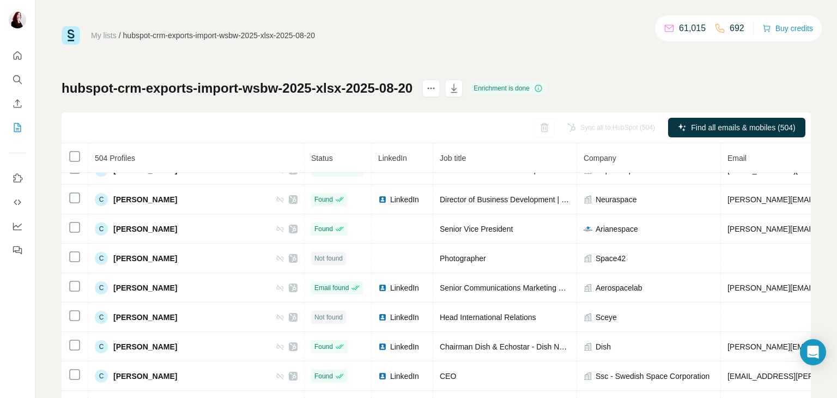
scroll to position [3281, 0]
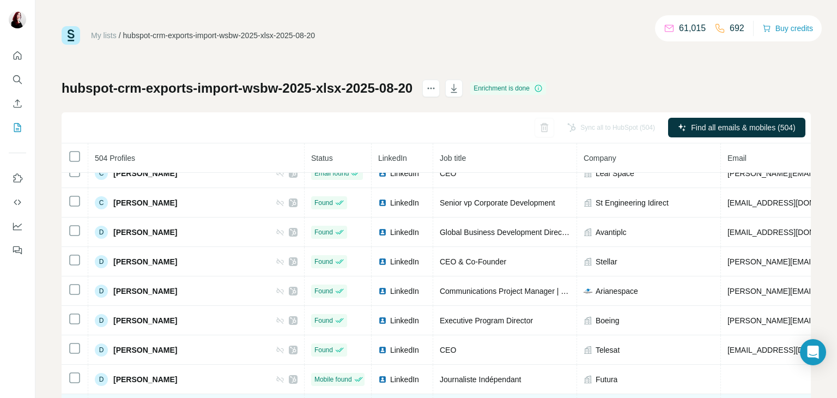
click at [440, 83] on button "actions" at bounding box center [430, 88] width 17 height 17
click at [437, 88] on icon "actions" at bounding box center [431, 88] width 11 height 11
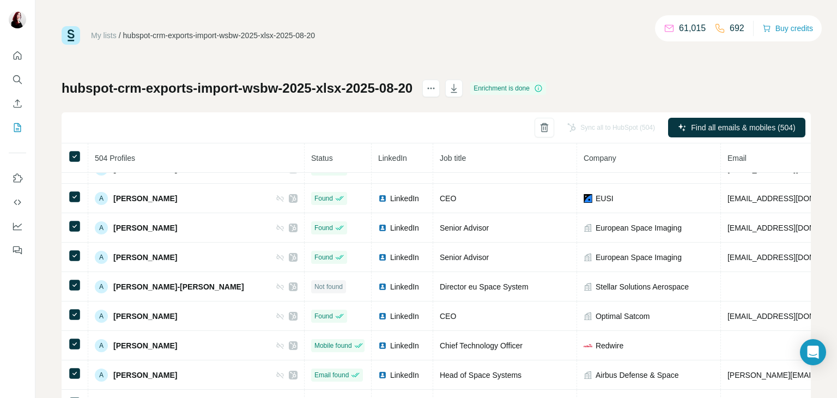
scroll to position [0, 0]
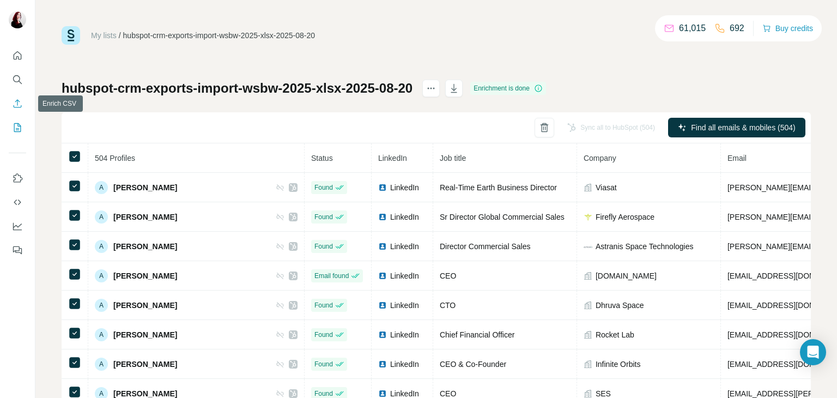
click at [16, 102] on icon "Enrich CSV" at bounding box center [17, 103] width 11 height 11
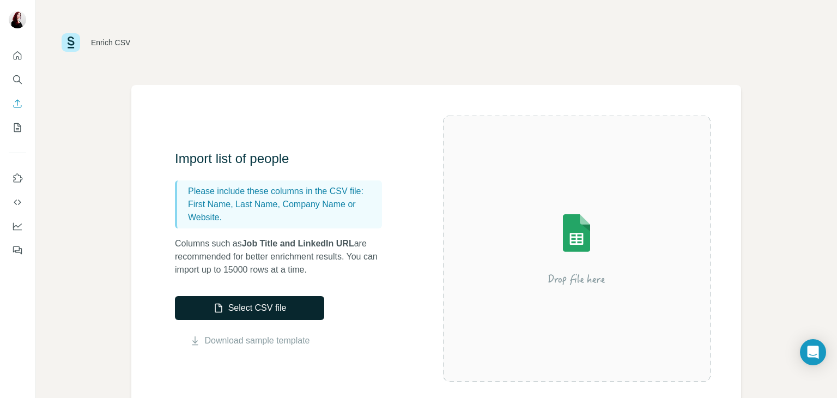
click at [249, 304] on button "Select CSV file" at bounding box center [249, 308] width 149 height 24
click at [233, 306] on button "Select CSV file" at bounding box center [249, 308] width 149 height 24
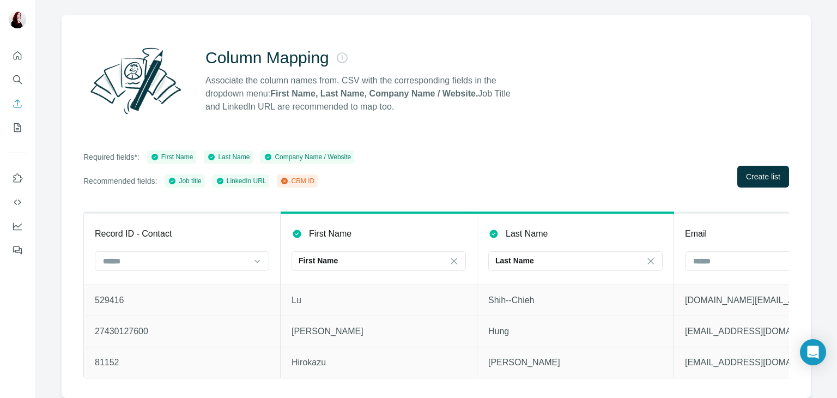
scroll to position [77, 0]
click at [235, 255] on input at bounding box center [175, 261] width 147 height 12
click at [222, 274] on div "CRM ID" at bounding box center [182, 277] width 156 height 11
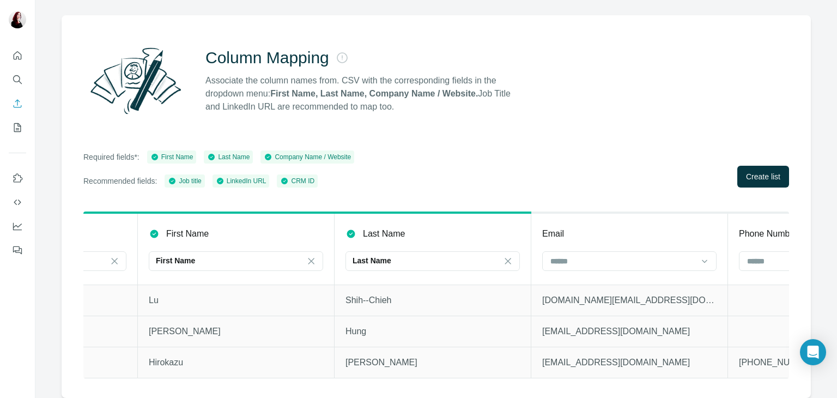
scroll to position [0, 145]
click at [632, 255] on input at bounding box center [620, 261] width 147 height 12
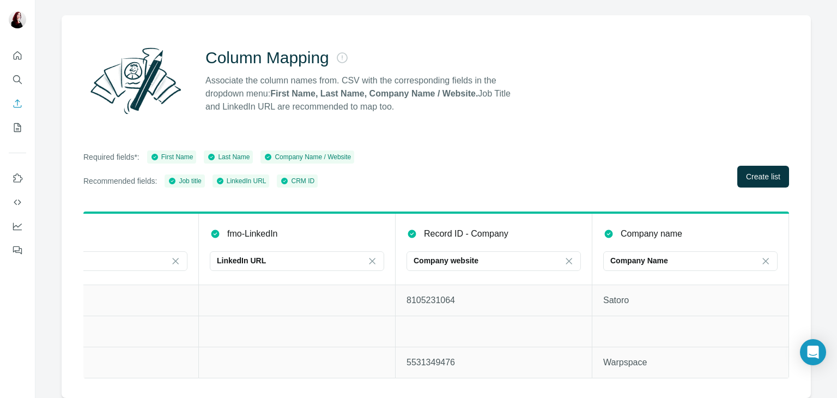
scroll to position [0, 1465]
click at [564, 256] on icon at bounding box center [569, 261] width 11 height 11
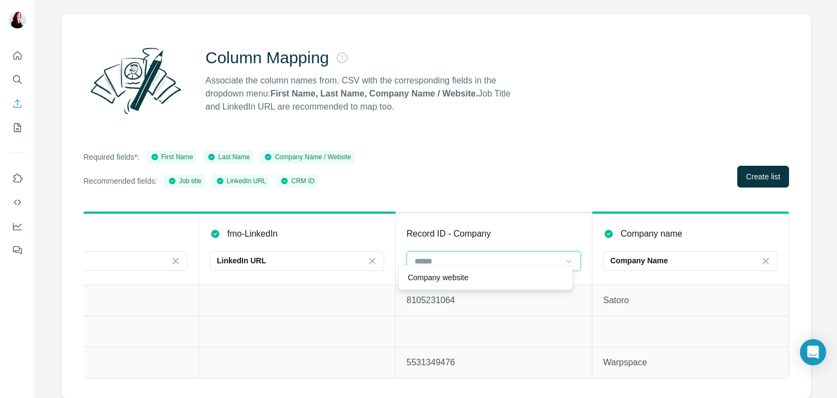
scroll to position [0, 0]
click at [633, 229] on p "Company name" at bounding box center [652, 233] width 62 height 13
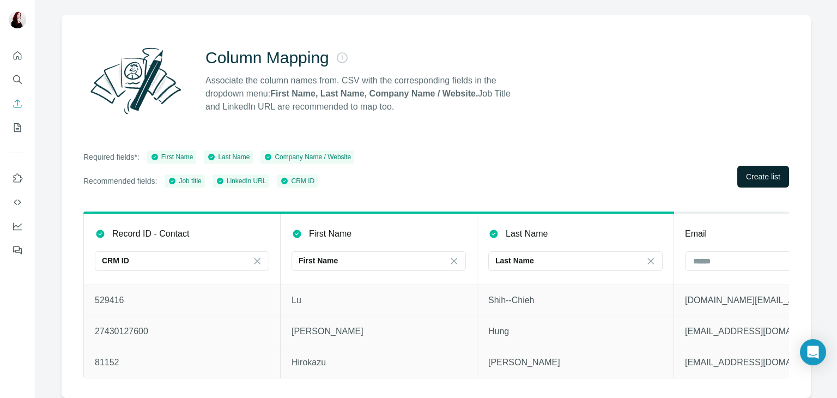
click at [772, 171] on span "Create list" at bounding box center [763, 176] width 34 height 11
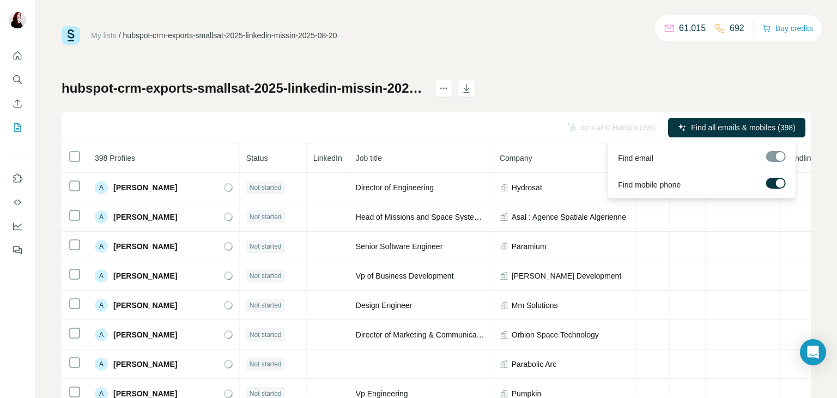
click at [778, 181] on div at bounding box center [780, 183] width 9 height 9
click at [715, 126] on button "Find all emails (398)" at bounding box center [755, 128] width 100 height 20
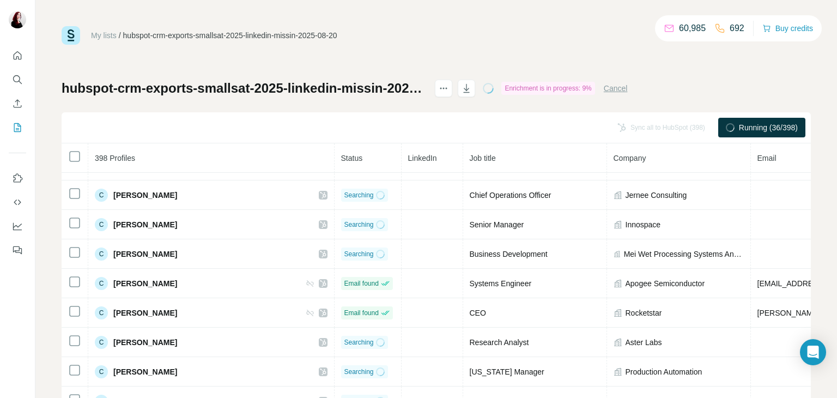
scroll to position [2201, 0]
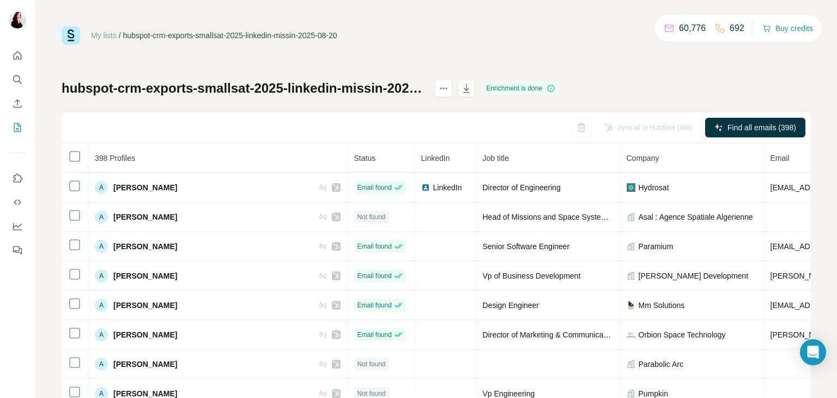
click at [475, 90] on button "button" at bounding box center [466, 88] width 17 height 17
click at [470, 88] on icon "button" at bounding box center [466, 89] width 5 height 3
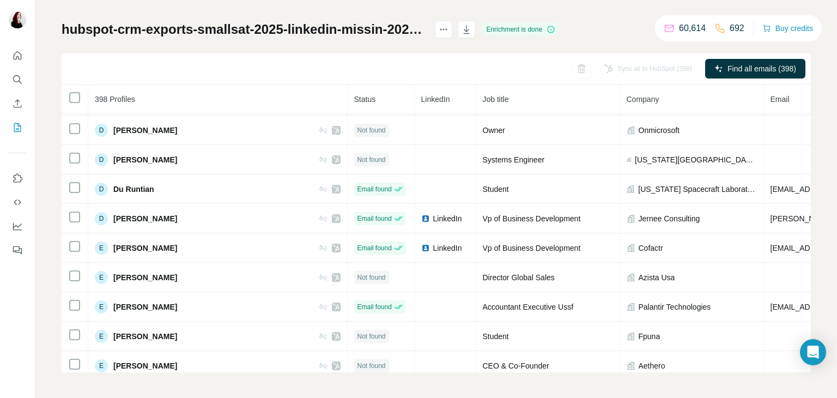
scroll to position [3545, 0]
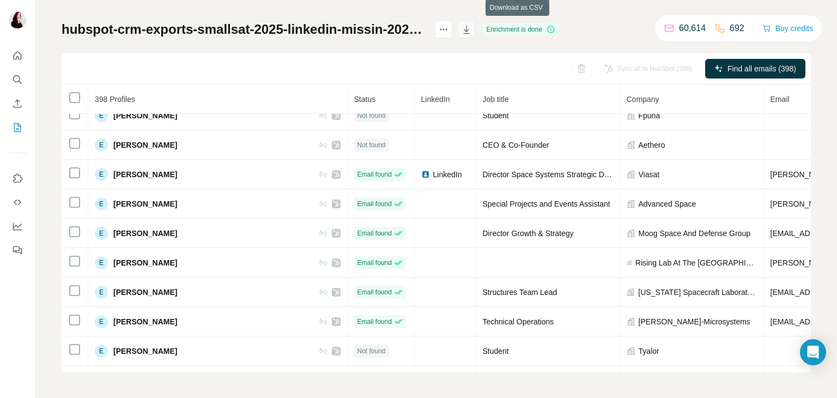
click at [472, 29] on icon "button" at bounding box center [466, 29] width 11 height 11
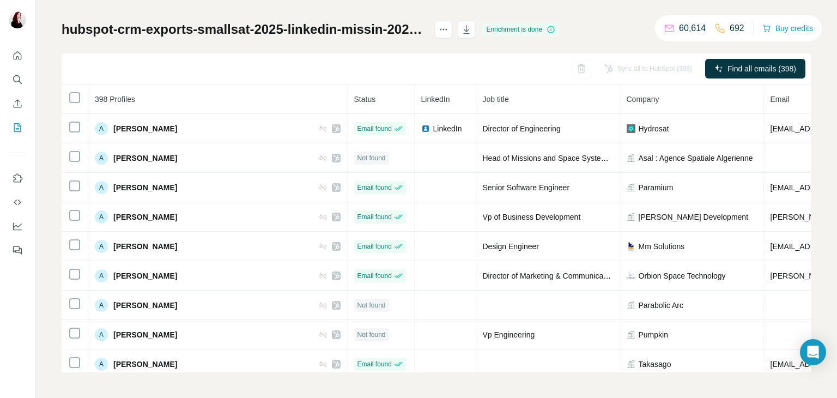
scroll to position [0, 0]
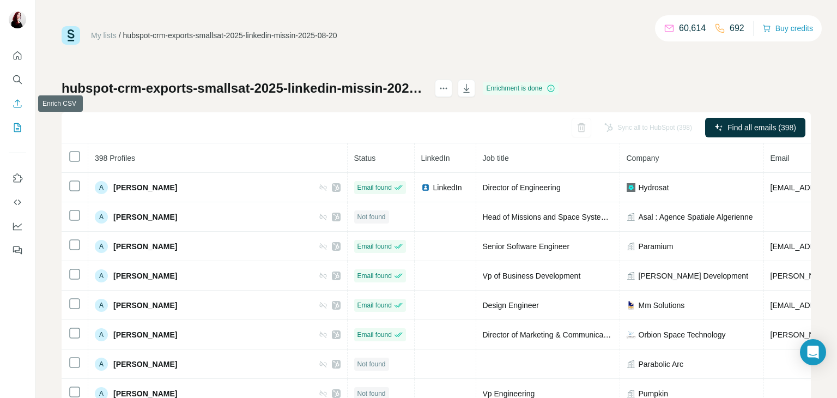
click at [17, 105] on icon "Enrich CSV" at bounding box center [17, 103] width 11 height 11
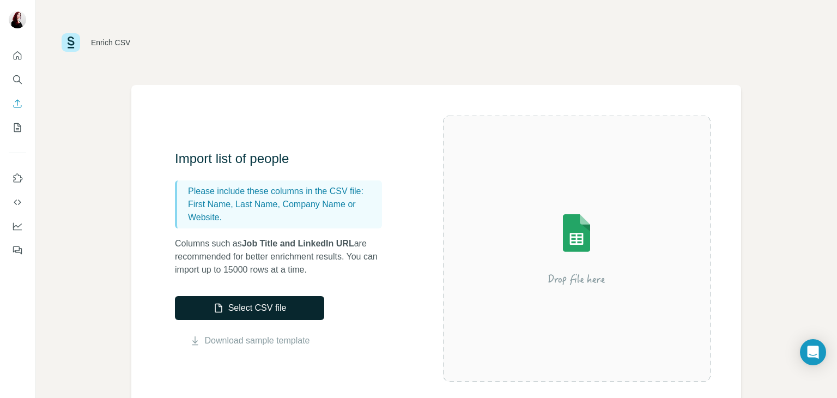
click at [250, 299] on button "Select CSV file" at bounding box center [249, 308] width 149 height 24
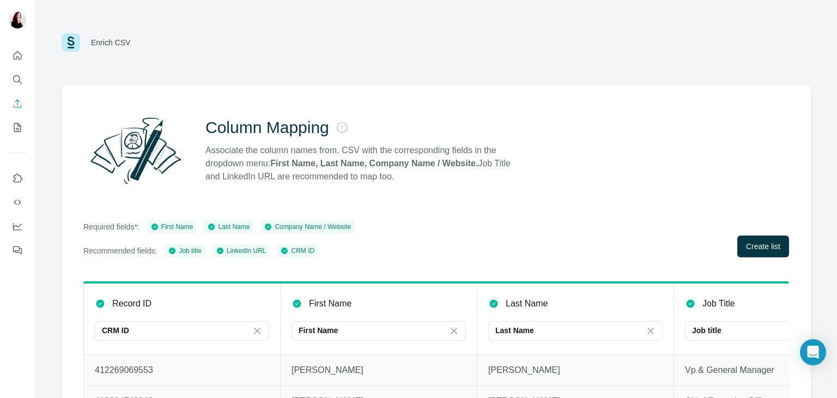
scroll to position [77, 0]
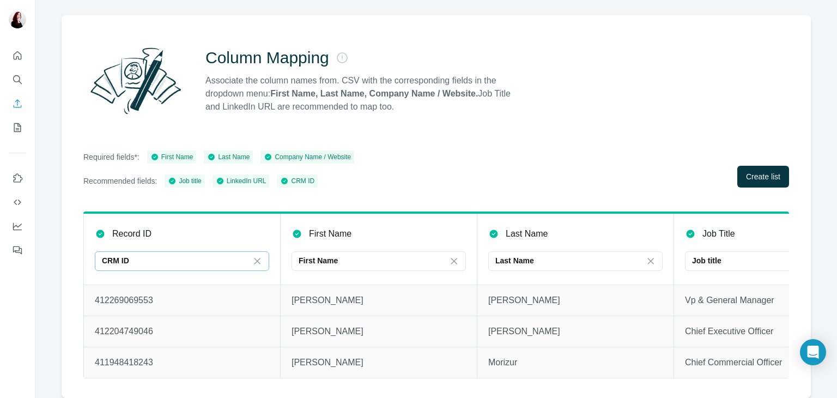
click at [243, 255] on div "CRM ID" at bounding box center [175, 260] width 147 height 11
click at [226, 255] on input at bounding box center [175, 261] width 147 height 12
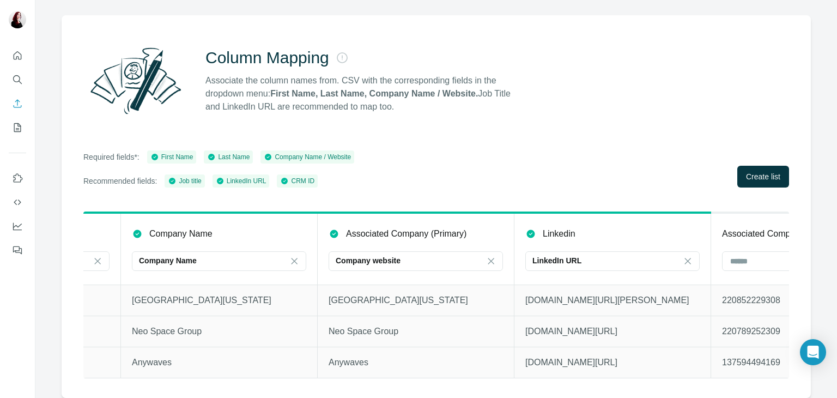
scroll to position [0, 750]
click at [494, 256] on icon at bounding box center [491, 261] width 11 height 11
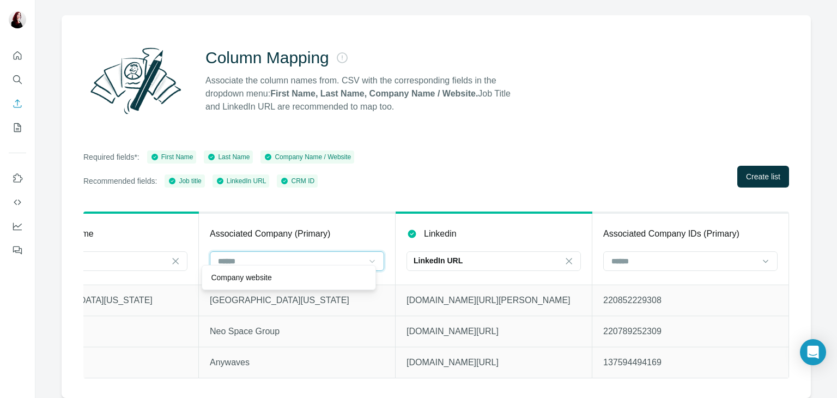
scroll to position [0, 875]
click at [653, 171] on div "Required fields*: First Name Last Name Company Name / Website Recommended field…" at bounding box center [436, 168] width 706 height 37
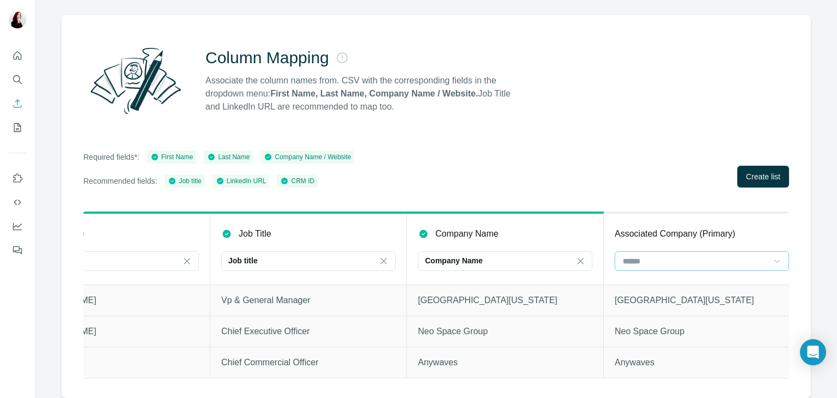
scroll to position [0, 463]
click at [752, 171] on span "Create list" at bounding box center [763, 176] width 34 height 11
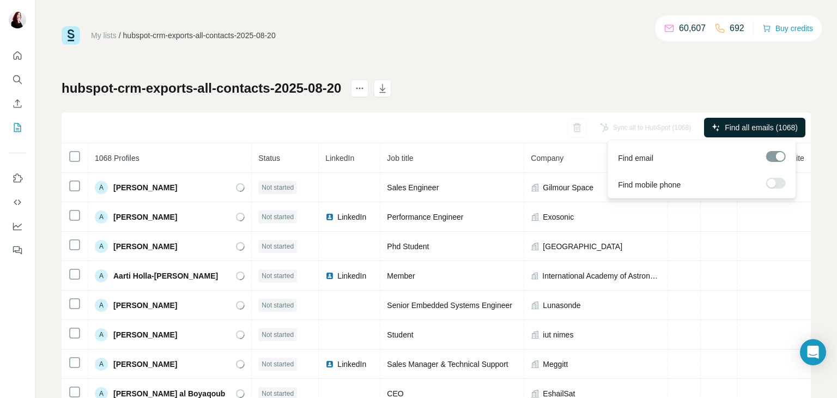
click at [752, 123] on span "Find all emails (1068)" at bounding box center [761, 127] width 73 height 11
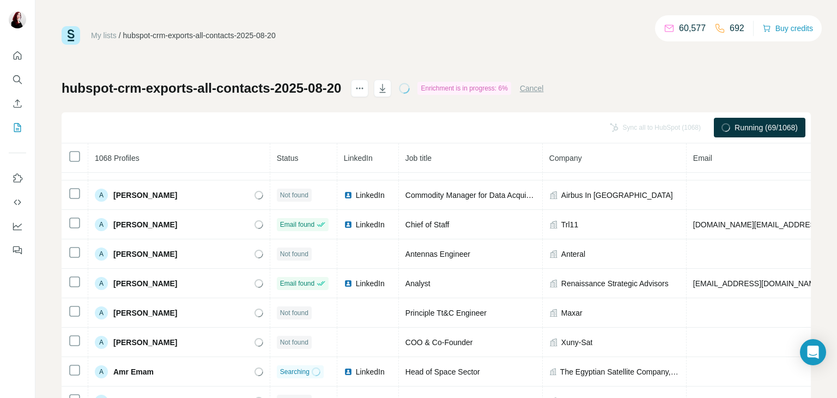
scroll to position [1792, 0]
